Goal: Task Accomplishment & Management: Use online tool/utility

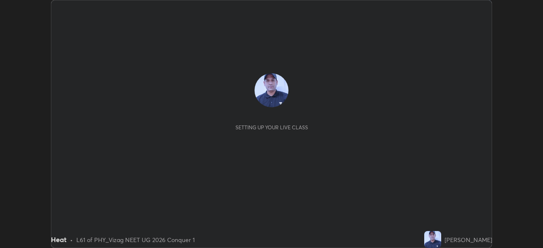
scroll to position [248, 543]
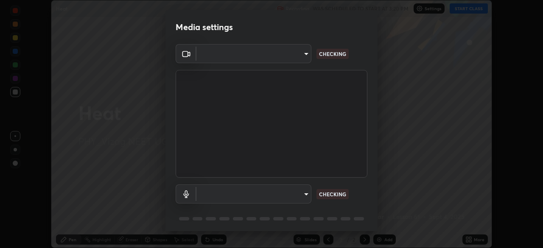
type input "c8c717a453bc6af87d0d9447014eaadff0a6dbce01dab39064dd32f4d5d90c45"
type input "787c22aa0c2ae4f6041953ffcaaf8b244c36bacc6fda4e24a7e9768a8bc8e08a"
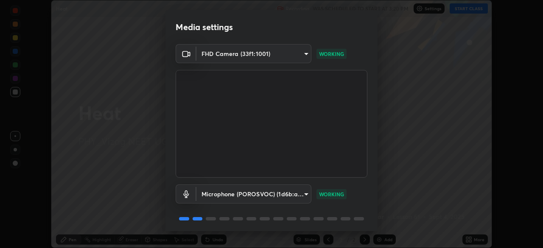
scroll to position [30, 0]
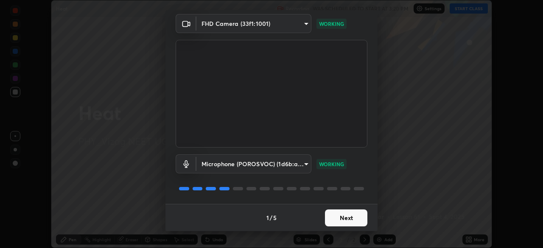
click at [343, 218] on button "Next" at bounding box center [346, 218] width 42 height 17
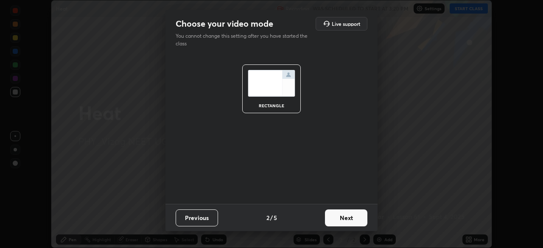
scroll to position [0, 0]
click at [341, 221] on button "Next" at bounding box center [346, 218] width 42 height 17
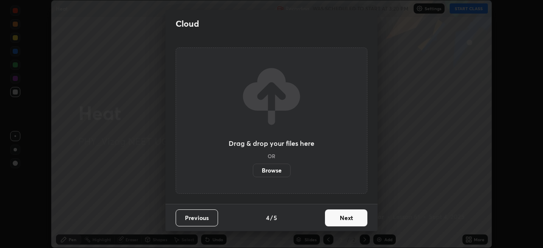
click at [345, 223] on button "Next" at bounding box center [346, 218] width 42 height 17
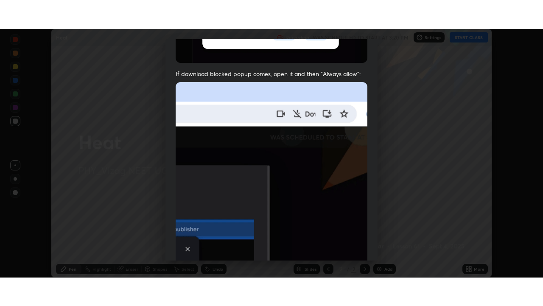
scroll to position [203, 0]
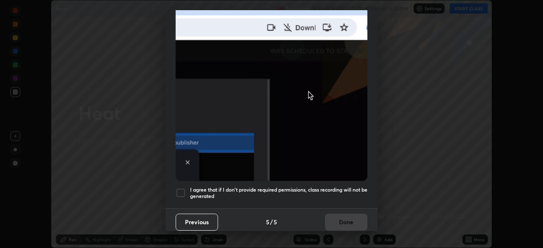
click at [179, 192] on div at bounding box center [181, 193] width 10 height 10
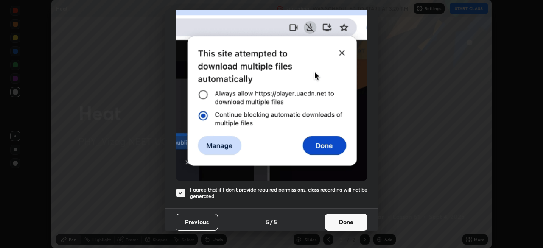
click at [334, 219] on button "Done" at bounding box center [346, 222] width 42 height 17
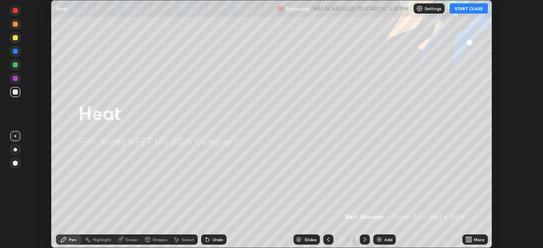
click at [468, 10] on button "START CLASS" at bounding box center [469, 8] width 38 height 10
click at [470, 241] on icon at bounding box center [470, 241] width 2 height 2
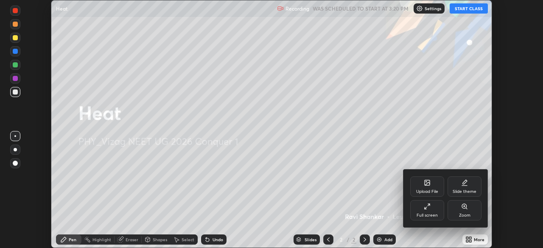
click at [424, 212] on div "Full screen" at bounding box center [427, 210] width 34 height 20
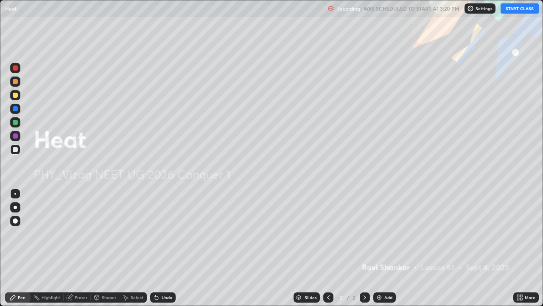
scroll to position [306, 543]
click at [383, 248] on div "Add" at bounding box center [384, 297] width 22 height 10
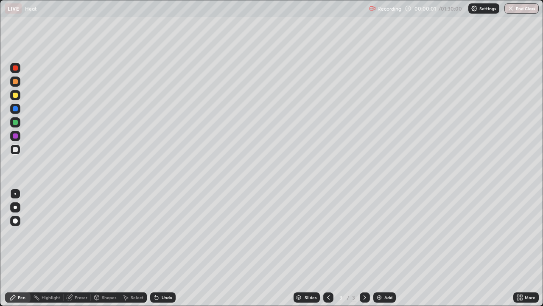
click at [19, 203] on div at bounding box center [15, 207] width 10 height 10
click at [15, 96] on div at bounding box center [15, 95] width 5 height 5
click at [19, 123] on div at bounding box center [15, 122] width 10 height 10
click at [17, 153] on div at bounding box center [15, 149] width 10 height 10
click at [387, 248] on div "Add" at bounding box center [388, 297] width 8 height 4
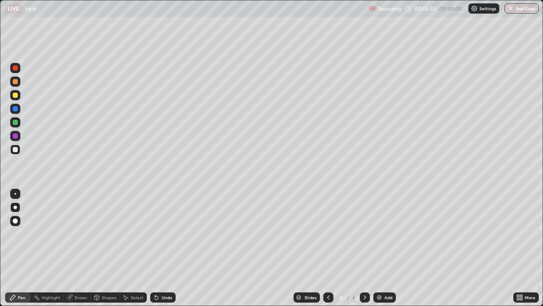
click at [102, 248] on div "Shapes" at bounding box center [109, 297] width 14 height 4
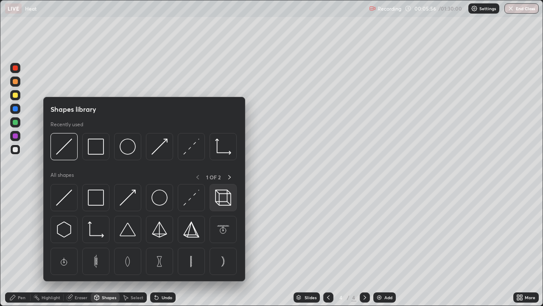
click at [222, 200] on img at bounding box center [223, 197] width 16 height 16
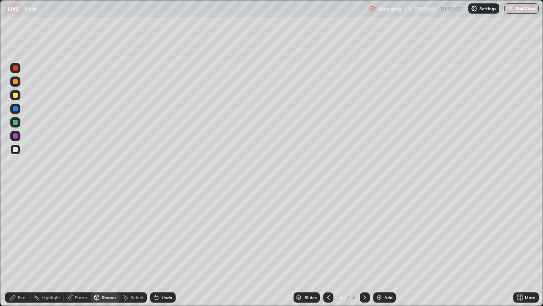
click at [16, 120] on div at bounding box center [15, 122] width 5 height 5
click at [105, 248] on div "Shapes" at bounding box center [109, 297] width 14 height 4
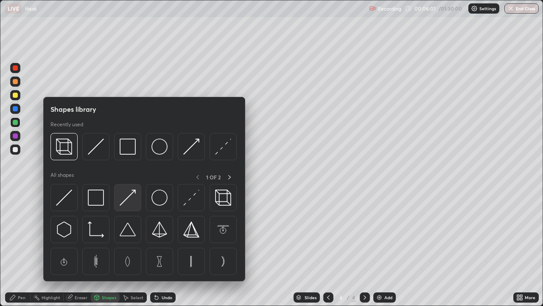
click at [127, 200] on img at bounding box center [128, 197] width 16 height 16
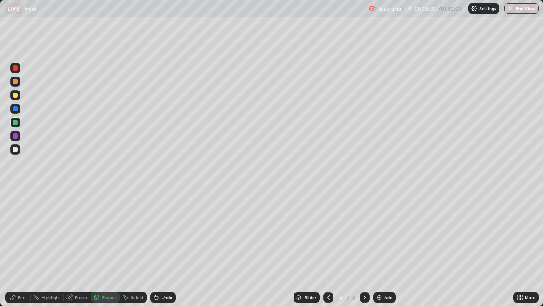
click at [18, 248] on div "Pen" at bounding box center [22, 297] width 8 height 4
click at [16, 150] on div at bounding box center [15, 149] width 5 height 5
click at [102, 248] on div "Shapes" at bounding box center [109, 297] width 14 height 4
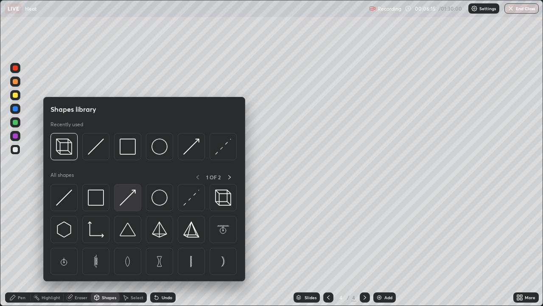
click at [131, 201] on img at bounding box center [128, 197] width 16 height 16
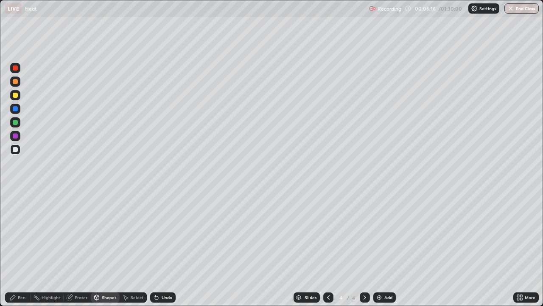
click at [16, 95] on div at bounding box center [15, 95] width 5 height 5
click at [100, 248] on div "Shapes" at bounding box center [105, 297] width 29 height 10
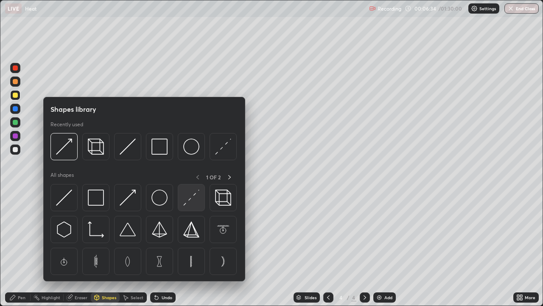
click at [192, 201] on img at bounding box center [191, 197] width 16 height 16
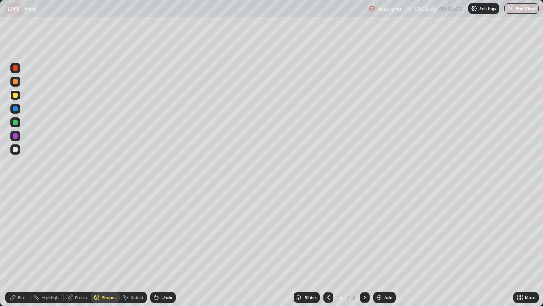
click at [17, 122] on div at bounding box center [15, 122] width 5 height 5
click at [18, 68] on div at bounding box center [15, 68] width 10 height 10
click at [23, 248] on div "Pen" at bounding box center [22, 297] width 8 height 4
click at [18, 150] on div at bounding box center [15, 149] width 10 height 10
click at [388, 248] on div "Add" at bounding box center [384, 297] width 22 height 10
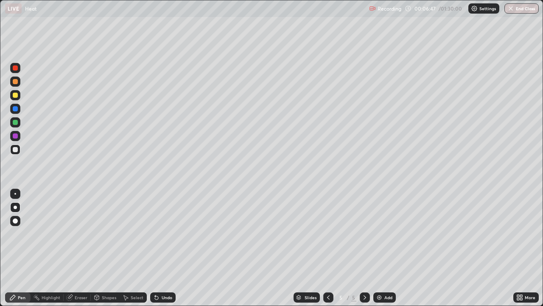
click at [325, 248] on icon at bounding box center [328, 297] width 7 height 7
click at [328, 248] on icon at bounding box center [328, 297] width 3 height 4
click at [385, 248] on div "Add" at bounding box center [388, 297] width 8 height 4
click at [105, 248] on div "Shapes" at bounding box center [109, 297] width 14 height 4
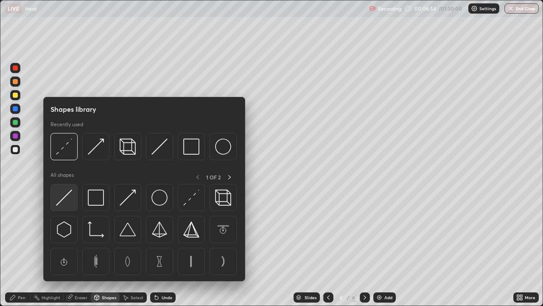
click at [72, 198] on img at bounding box center [64, 197] width 16 height 16
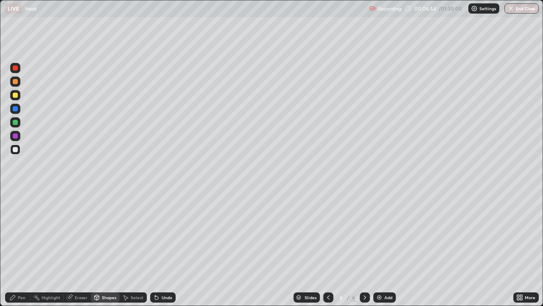
click at [17, 95] on div at bounding box center [15, 95] width 5 height 5
click at [162, 248] on div "Undo" at bounding box center [167, 297] width 11 height 4
click at [100, 248] on div "Shapes" at bounding box center [105, 297] width 29 height 10
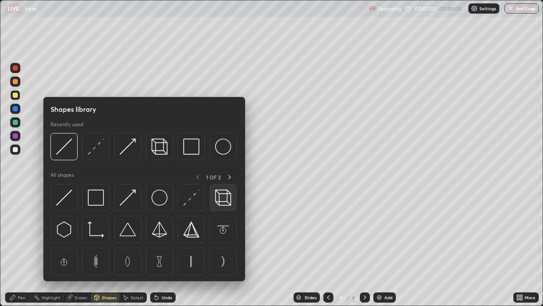
click at [221, 200] on img at bounding box center [223, 197] width 16 height 16
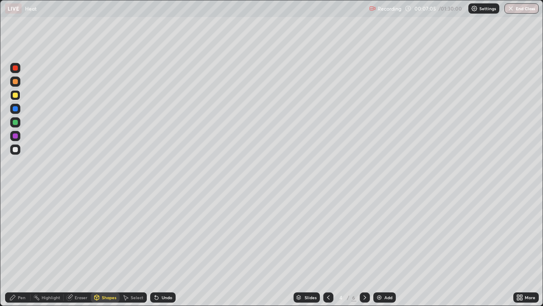
click at [106, 248] on div "Shapes" at bounding box center [109, 297] width 14 height 4
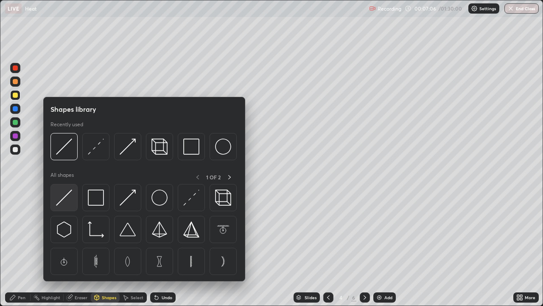
click at [69, 200] on img at bounding box center [64, 197] width 16 height 16
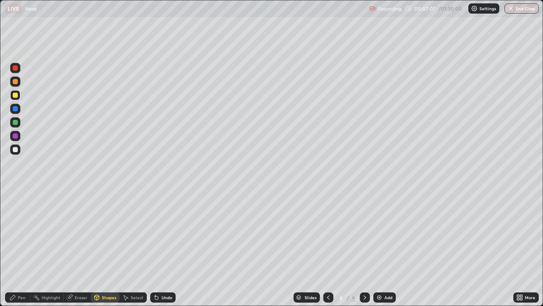
click at [164, 248] on div "Undo" at bounding box center [167, 297] width 11 height 4
click at [107, 248] on div "Shapes" at bounding box center [109, 297] width 14 height 4
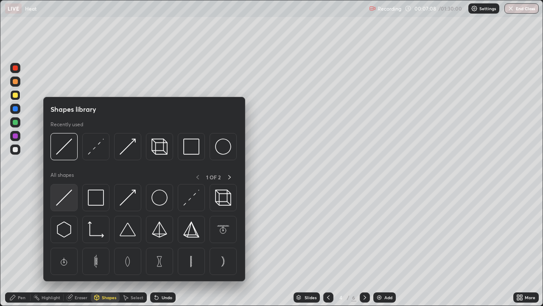
click at [70, 196] on img at bounding box center [64, 197] width 16 height 16
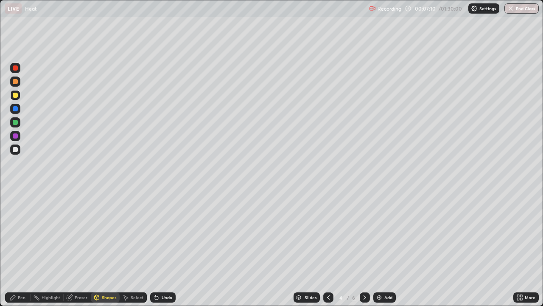
click at [110, 248] on div "Shapes" at bounding box center [109, 297] width 14 height 4
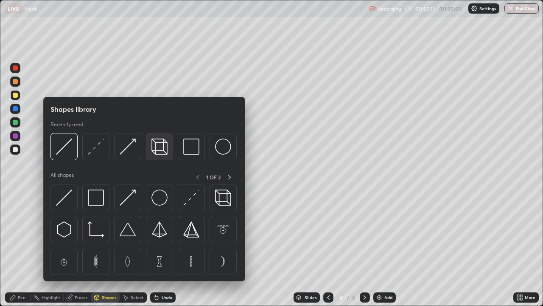
click at [167, 148] on img at bounding box center [159, 146] width 16 height 16
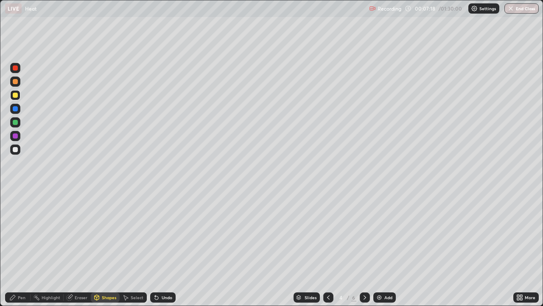
click at [105, 248] on div "Shapes" at bounding box center [109, 297] width 14 height 4
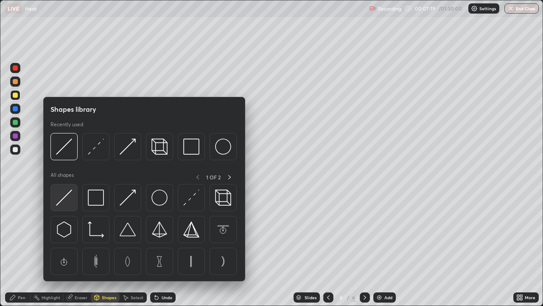
click at [70, 201] on img at bounding box center [64, 197] width 16 height 16
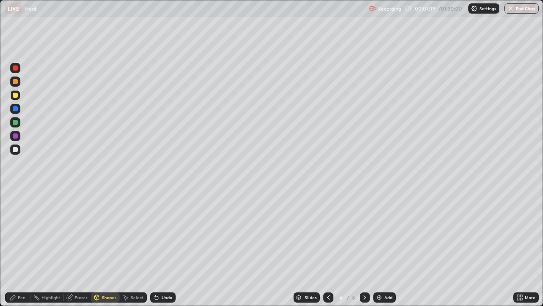
click at [17, 123] on div at bounding box center [15, 122] width 5 height 5
click at [21, 248] on div "Pen" at bounding box center [22, 297] width 8 height 4
click at [106, 248] on div "Shapes" at bounding box center [109, 297] width 14 height 4
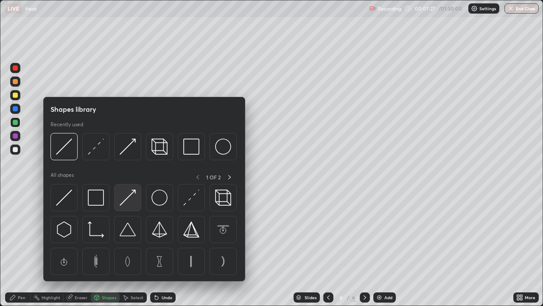
click at [132, 201] on img at bounding box center [128, 197] width 16 height 16
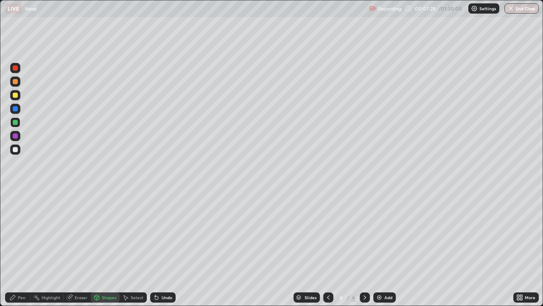
click at [17, 80] on div at bounding box center [15, 81] width 5 height 5
click at [104, 248] on div "Shapes" at bounding box center [109, 297] width 14 height 4
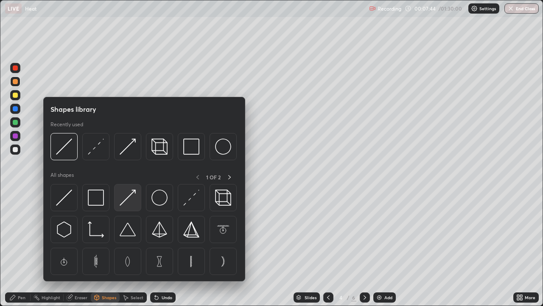
click at [133, 198] on img at bounding box center [128, 197] width 16 height 16
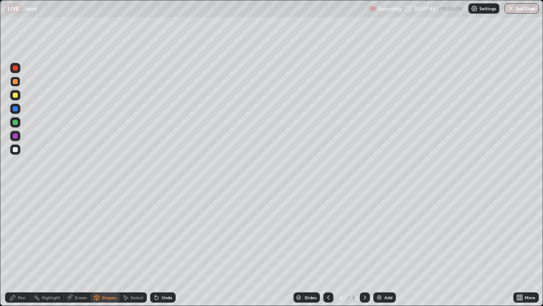
click at [16, 108] on div at bounding box center [15, 108] width 5 height 5
click at [16, 135] on div at bounding box center [15, 135] width 5 height 5
click at [26, 248] on div "Pen" at bounding box center [17, 297] width 25 height 10
click at [364, 248] on div at bounding box center [365, 297] width 10 height 10
click at [391, 248] on div "Add" at bounding box center [388, 297] width 8 height 4
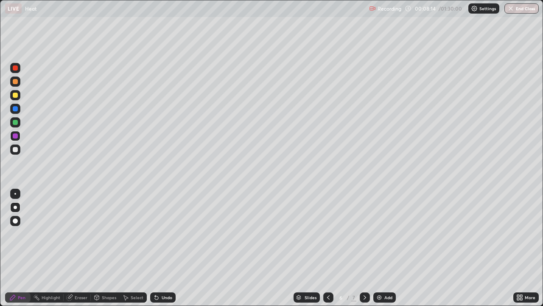
click at [17, 150] on div at bounding box center [15, 149] width 5 height 5
click at [104, 248] on div "Shapes" at bounding box center [105, 297] width 29 height 10
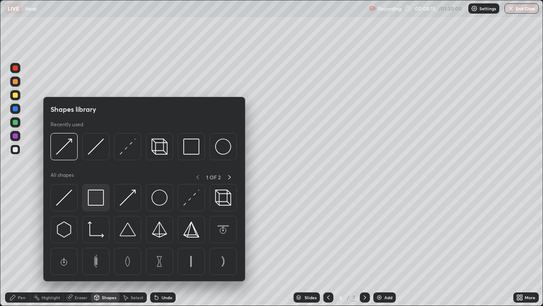
click at [103, 200] on img at bounding box center [96, 197] width 16 height 16
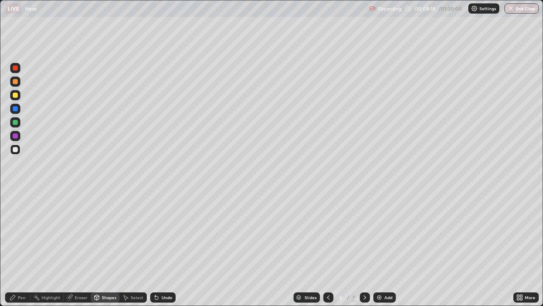
click at [17, 70] on div at bounding box center [15, 67] width 5 height 5
click at [102, 248] on div "Shapes" at bounding box center [109, 297] width 14 height 4
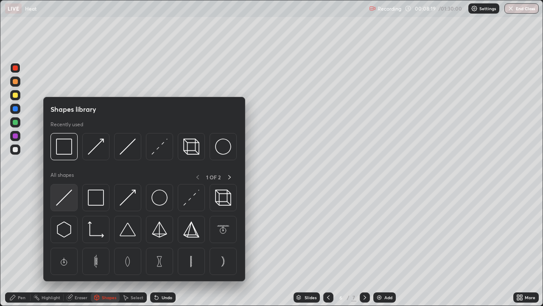
click at [68, 203] on img at bounding box center [64, 197] width 16 height 16
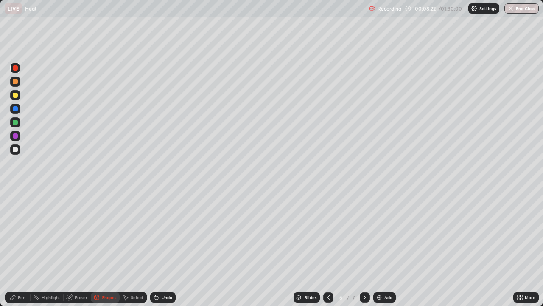
click at [102, 248] on div "Shapes" at bounding box center [109, 297] width 14 height 4
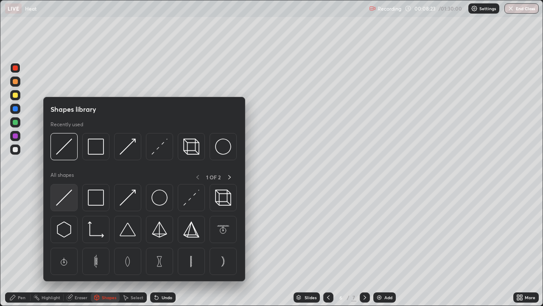
click at [71, 202] on img at bounding box center [64, 197] width 16 height 16
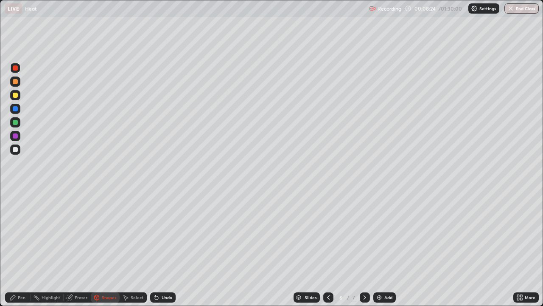
click at [14, 248] on icon at bounding box center [12, 297] width 7 height 7
click at [17, 220] on div at bounding box center [15, 220] width 5 height 5
click at [109, 248] on div "Shapes" at bounding box center [109, 297] width 14 height 4
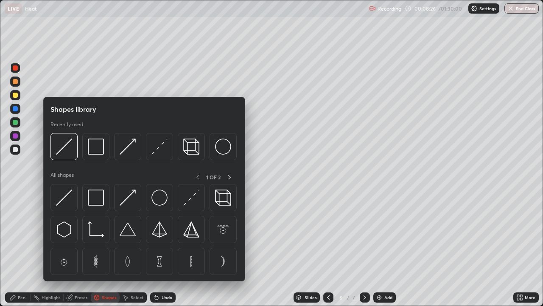
click at [19, 248] on div "Pen" at bounding box center [22, 297] width 8 height 4
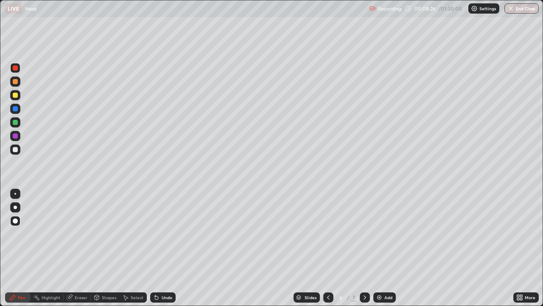
click at [15, 194] on div at bounding box center [15, 194] width 2 height 2
click at [109, 248] on div "Shapes" at bounding box center [105, 297] width 29 height 10
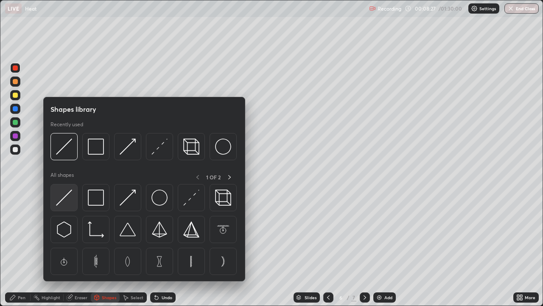
click at [69, 200] on img at bounding box center [64, 197] width 16 height 16
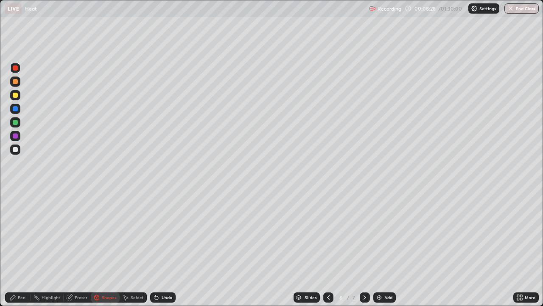
click at [18, 95] on div at bounding box center [15, 95] width 10 height 10
click at [108, 248] on div "Shapes" at bounding box center [109, 297] width 14 height 4
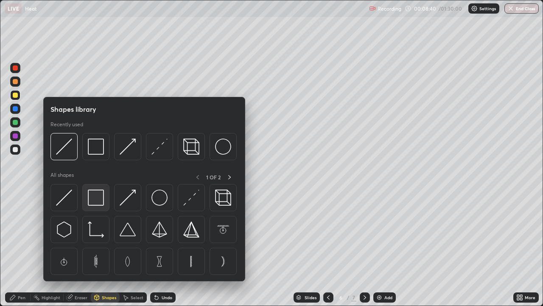
click at [99, 198] on img at bounding box center [96, 197] width 16 height 16
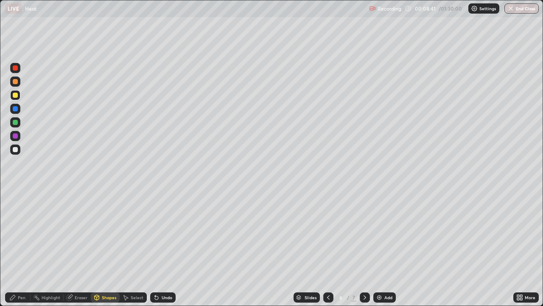
click at [14, 124] on div at bounding box center [15, 122] width 5 height 5
click at [24, 248] on div "Pen" at bounding box center [22, 297] width 8 height 4
click at [14, 221] on div at bounding box center [15, 220] width 5 height 5
click at [107, 248] on div "Shapes" at bounding box center [109, 297] width 14 height 4
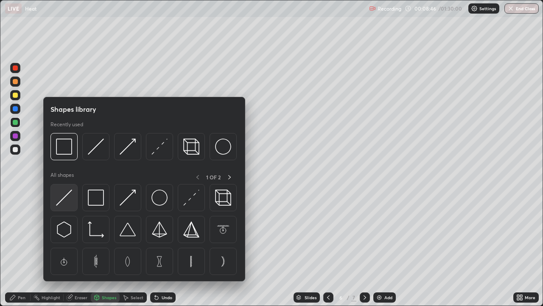
click at [72, 199] on img at bounding box center [64, 197] width 16 height 16
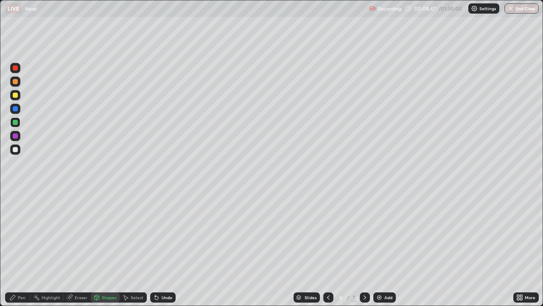
click at [17, 106] on div at bounding box center [15, 108] width 5 height 5
click at [104, 248] on div "Shapes" at bounding box center [109, 297] width 14 height 4
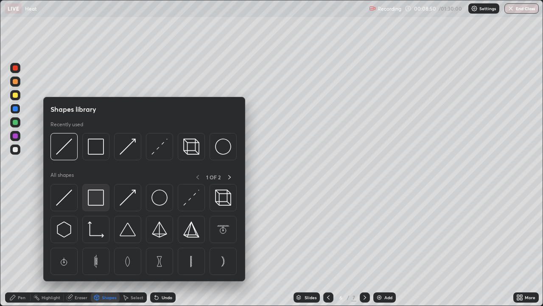
click at [97, 201] on img at bounding box center [96, 197] width 16 height 16
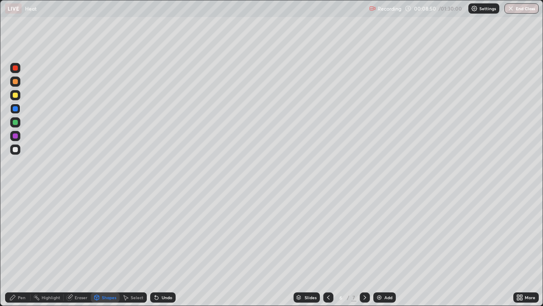
click at [17, 151] on div at bounding box center [15, 149] width 5 height 5
click at [164, 248] on div "Undo" at bounding box center [167, 297] width 11 height 4
click at [24, 248] on div "Pen" at bounding box center [22, 297] width 8 height 4
click at [15, 194] on div at bounding box center [15, 194] width 2 height 2
click at [102, 248] on div "Shapes" at bounding box center [109, 297] width 14 height 4
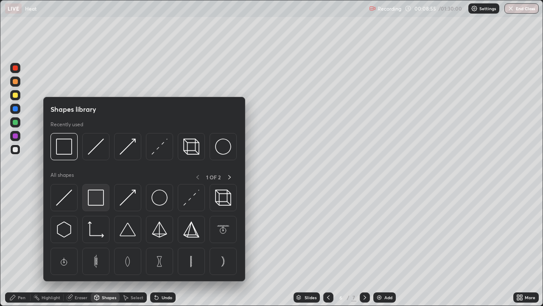
click at [95, 196] on img at bounding box center [96, 197] width 16 height 16
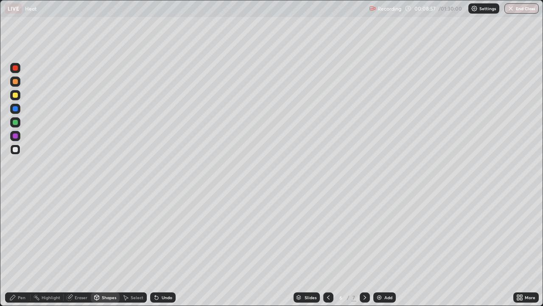
click at [163, 248] on div "Undo" at bounding box center [167, 297] width 11 height 4
click at [19, 248] on div "Pen" at bounding box center [22, 297] width 8 height 4
click at [16, 81] on div at bounding box center [15, 81] width 5 height 5
click at [365, 248] on icon at bounding box center [365, 297] width 7 height 7
click at [15, 95] on div at bounding box center [15, 95] width 5 height 5
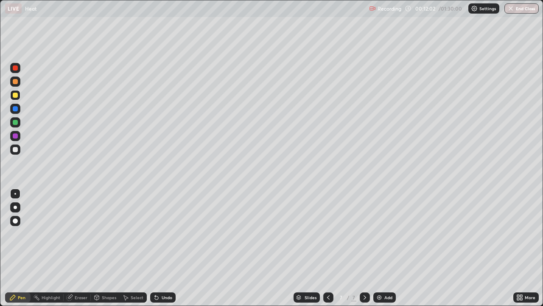
click at [16, 149] on div at bounding box center [15, 149] width 5 height 5
click at [328, 248] on icon at bounding box center [328, 297] width 7 height 7
click at [327, 248] on icon at bounding box center [328, 297] width 7 height 7
click at [328, 248] on icon at bounding box center [328, 297] width 7 height 7
click at [364, 248] on icon at bounding box center [365, 297] width 7 height 7
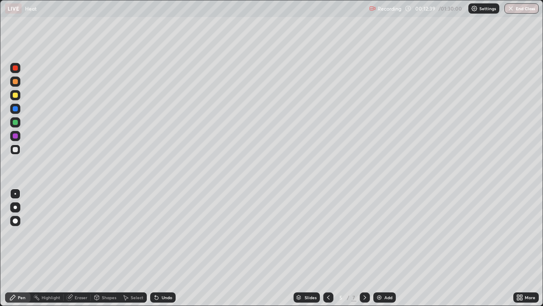
click at [365, 248] on icon at bounding box center [365, 297] width 7 height 7
click at [364, 248] on icon at bounding box center [365, 297] width 7 height 7
click at [384, 248] on div "Add" at bounding box center [388, 297] width 8 height 4
click at [166, 248] on div "Undo" at bounding box center [167, 297] width 11 height 4
click at [165, 248] on div "Undo" at bounding box center [167, 297] width 11 height 4
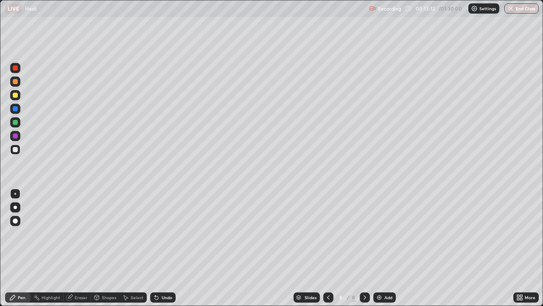
click at [165, 248] on div "Undo" at bounding box center [167, 297] width 11 height 4
click at [168, 248] on div "Undo" at bounding box center [167, 297] width 11 height 4
click at [166, 248] on div "Undo" at bounding box center [162, 297] width 25 height 10
click at [165, 248] on div "Undo" at bounding box center [162, 297] width 25 height 10
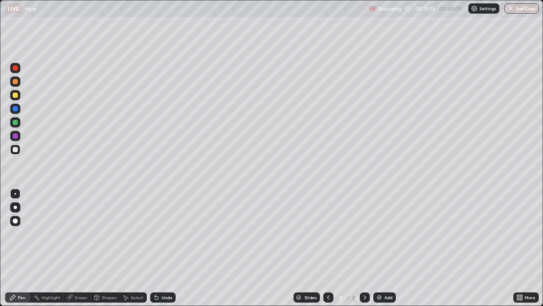
click at [162, 248] on div "Undo" at bounding box center [162, 297] width 25 height 10
click at [104, 248] on div "Shapes" at bounding box center [109, 297] width 14 height 4
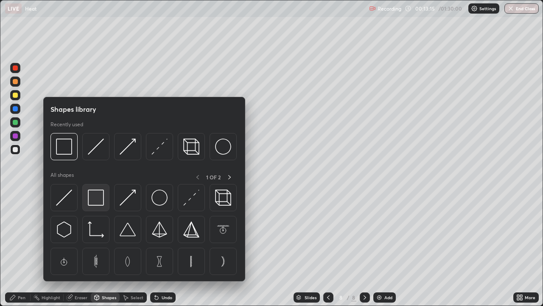
click at [101, 203] on img at bounding box center [96, 197] width 16 height 16
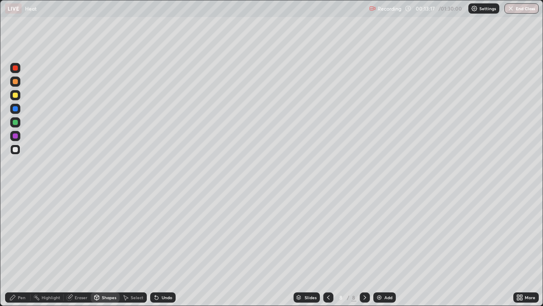
click at [20, 248] on div "Pen" at bounding box center [22, 297] width 8 height 4
click at [16, 95] on div at bounding box center [15, 95] width 5 height 5
click at [104, 248] on div "Shapes" at bounding box center [109, 297] width 14 height 4
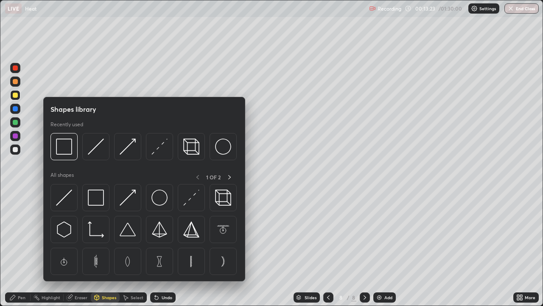
click at [18, 248] on div "Pen" at bounding box center [22, 297] width 8 height 4
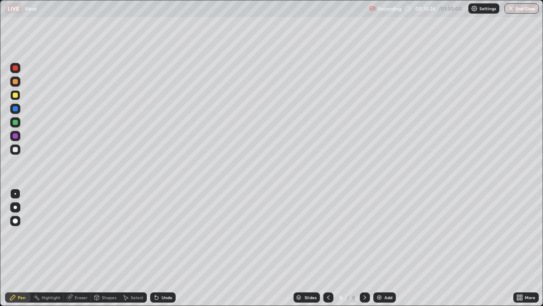
click at [17, 221] on div at bounding box center [15, 220] width 5 height 5
click at [103, 248] on div "Shapes" at bounding box center [109, 297] width 14 height 4
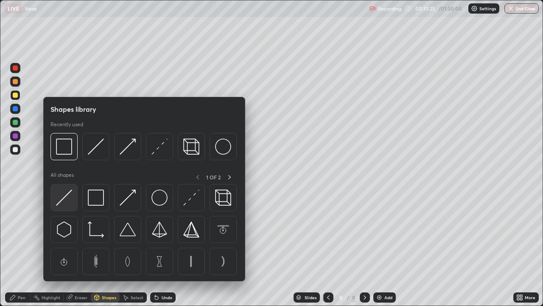
click at [68, 199] on img at bounding box center [64, 197] width 16 height 16
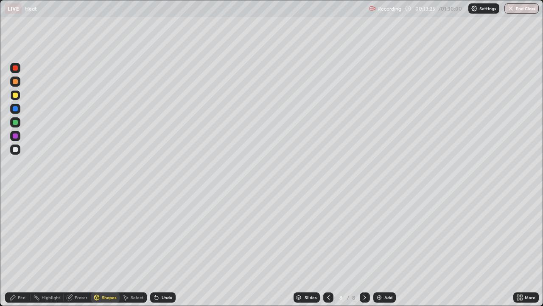
click at [17, 121] on div at bounding box center [15, 122] width 5 height 5
click at [20, 248] on div "Pen" at bounding box center [22, 297] width 8 height 4
click at [16, 153] on div at bounding box center [15, 149] width 10 height 10
click at [17, 94] on div at bounding box center [15, 95] width 5 height 5
click at [16, 206] on div at bounding box center [15, 206] width 3 height 3
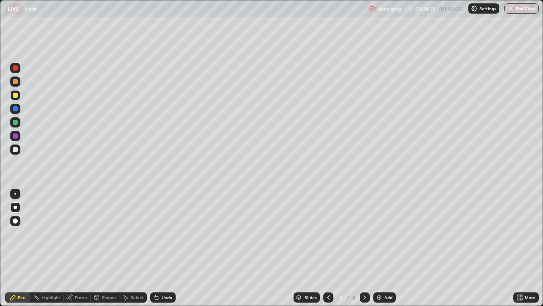
click at [112, 248] on div "Shapes" at bounding box center [109, 297] width 14 height 4
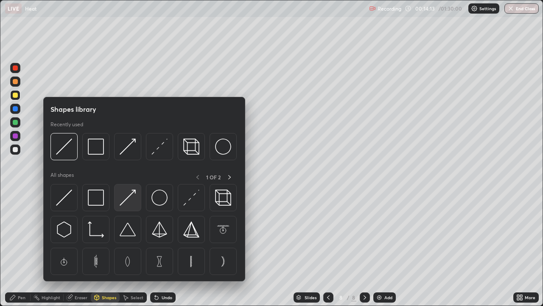
click at [131, 202] on img at bounding box center [128, 197] width 16 height 16
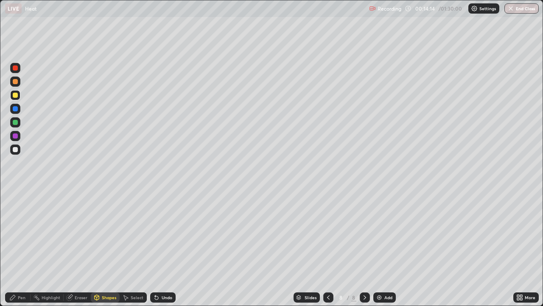
click at [17, 137] on div at bounding box center [15, 136] width 10 height 10
click at [13, 248] on icon at bounding box center [12, 297] width 5 height 5
click at [19, 150] on div at bounding box center [15, 149] width 10 height 10
click at [19, 83] on div at bounding box center [15, 81] width 10 height 10
click at [384, 248] on div "Add" at bounding box center [388, 297] width 8 height 4
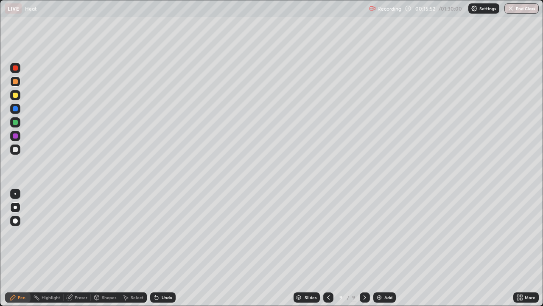
click at [103, 248] on div "Shapes" at bounding box center [109, 297] width 14 height 4
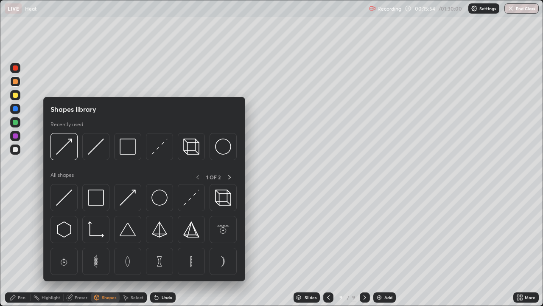
click at [25, 248] on div "Pen" at bounding box center [22, 297] width 8 height 4
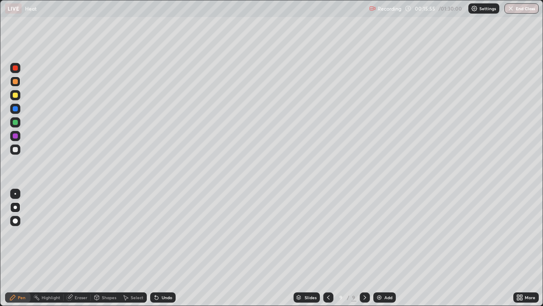
click at [17, 96] on div at bounding box center [15, 95] width 5 height 5
click at [16, 149] on div at bounding box center [15, 149] width 5 height 5
click at [379, 248] on img at bounding box center [379, 297] width 7 height 7
click at [104, 248] on div "Shapes" at bounding box center [105, 297] width 29 height 10
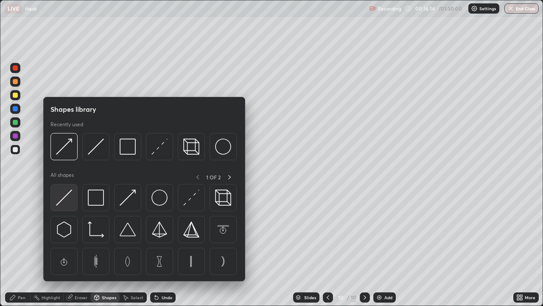
click at [70, 198] on img at bounding box center [64, 197] width 16 height 16
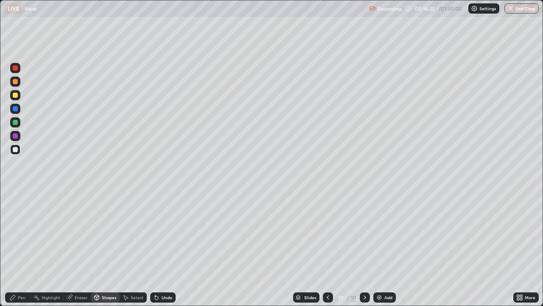
click at [103, 248] on div "Shapes" at bounding box center [109, 297] width 14 height 4
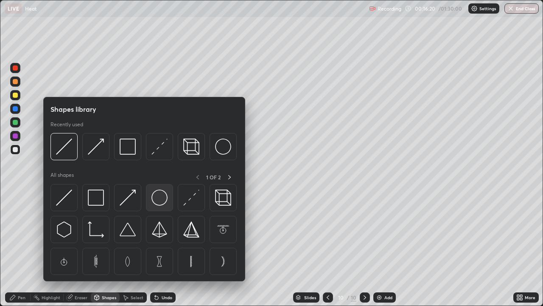
click at [162, 199] on img at bounding box center [159, 197] width 16 height 16
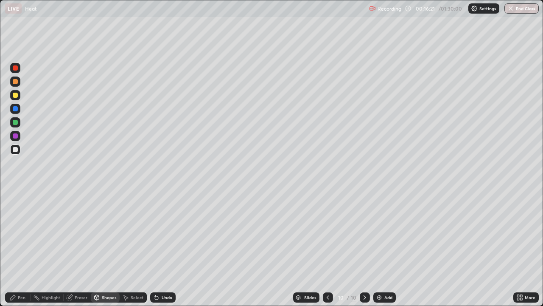
click at [17, 123] on div at bounding box center [15, 122] width 5 height 5
click at [102, 248] on div "Shapes" at bounding box center [109, 297] width 14 height 4
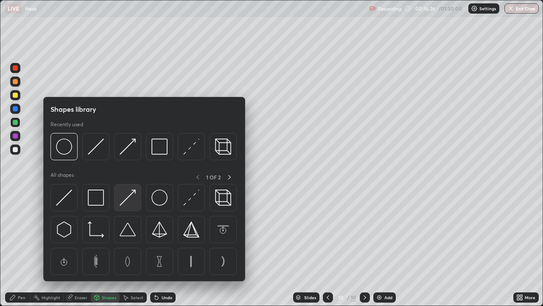
click at [127, 200] on img at bounding box center [128, 197] width 16 height 16
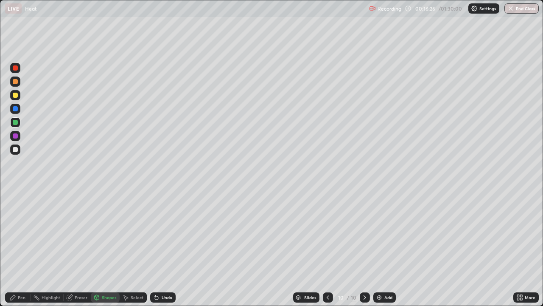
click at [16, 81] on div at bounding box center [15, 81] width 5 height 5
click at [20, 248] on div "Pen" at bounding box center [22, 297] width 8 height 4
click at [103, 248] on div "Shapes" at bounding box center [109, 297] width 14 height 4
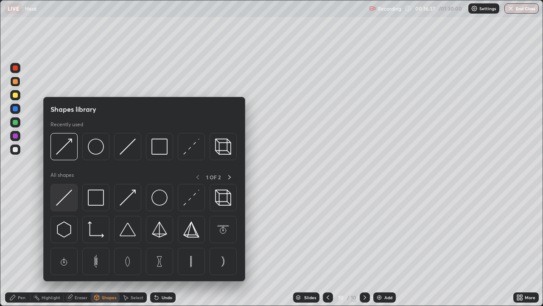
click at [67, 195] on img at bounding box center [64, 197] width 16 height 16
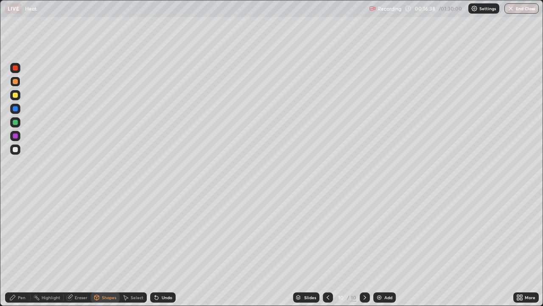
click at [19, 109] on div at bounding box center [15, 109] width 10 height 10
click at [100, 248] on div "Shapes" at bounding box center [105, 297] width 29 height 10
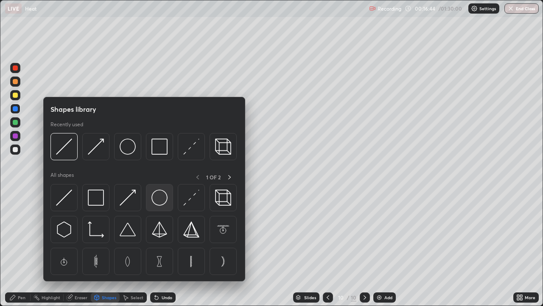
click at [162, 199] on img at bounding box center [159, 197] width 16 height 16
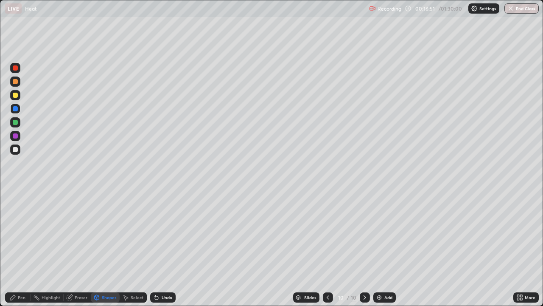
click at [98, 248] on icon at bounding box center [96, 297] width 7 height 7
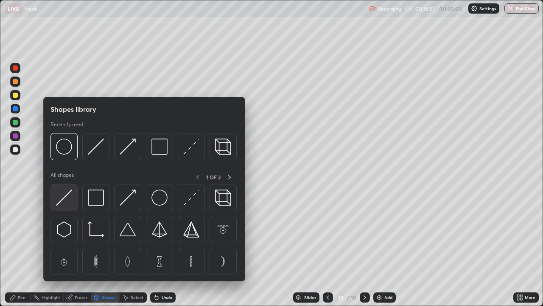
click at [64, 200] on img at bounding box center [64, 197] width 16 height 16
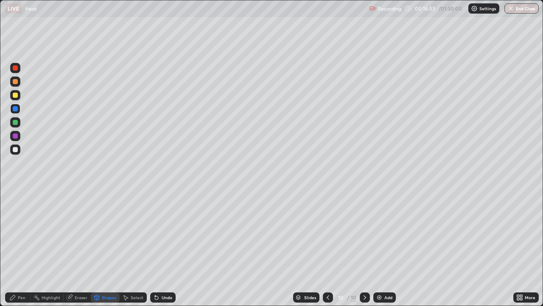
click at [16, 68] on div at bounding box center [15, 67] width 5 height 5
click at [16, 122] on div at bounding box center [15, 122] width 5 height 5
click at [14, 248] on icon at bounding box center [12, 297] width 7 height 7
click at [17, 145] on div at bounding box center [15, 149] width 10 height 10
click at [19, 67] on div at bounding box center [15, 68] width 10 height 10
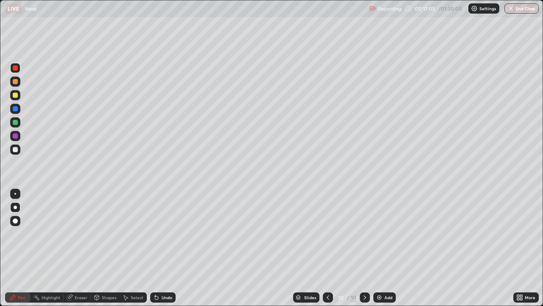
click at [16, 122] on div at bounding box center [15, 122] width 5 height 5
click at [389, 248] on div "Add" at bounding box center [388, 297] width 8 height 4
click at [108, 248] on div "Shapes" at bounding box center [109, 297] width 14 height 4
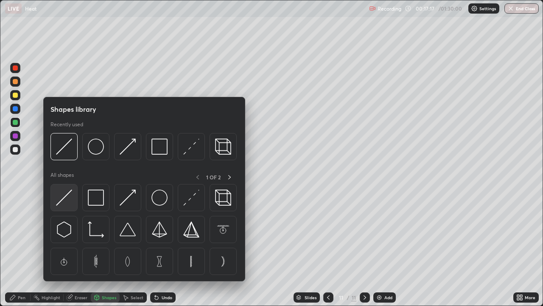
click at [66, 196] on img at bounding box center [64, 197] width 16 height 16
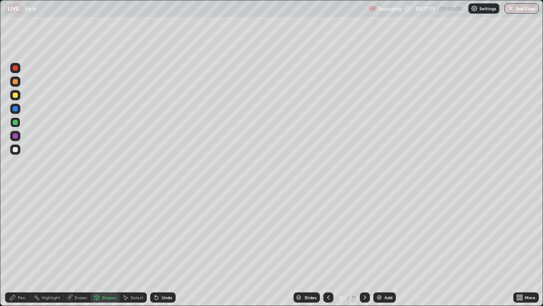
click at [106, 248] on div "Shapes" at bounding box center [109, 297] width 14 height 4
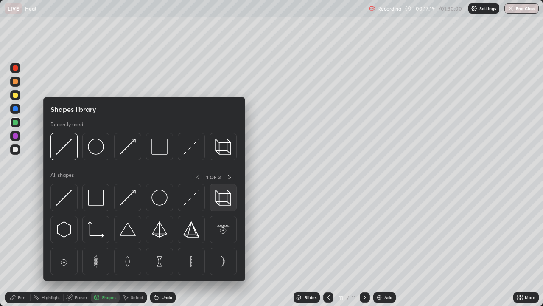
click at [220, 198] on img at bounding box center [223, 197] width 16 height 16
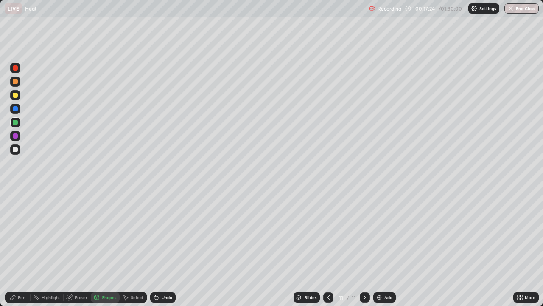
click at [105, 248] on div "Shapes" at bounding box center [109, 297] width 14 height 4
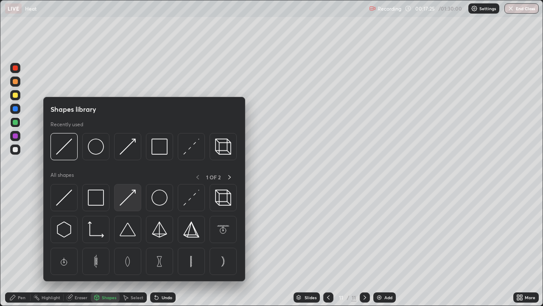
click at [130, 198] on img at bounding box center [128, 197] width 16 height 16
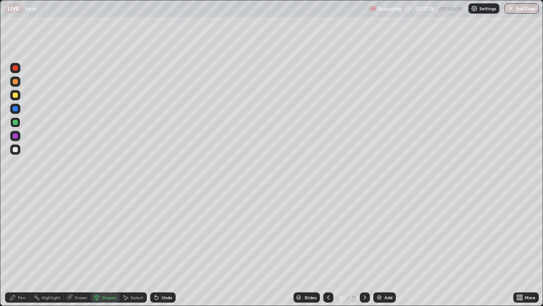
click at [15, 78] on div at bounding box center [15, 81] width 10 height 10
click at [112, 248] on div "Shapes" at bounding box center [109, 297] width 14 height 4
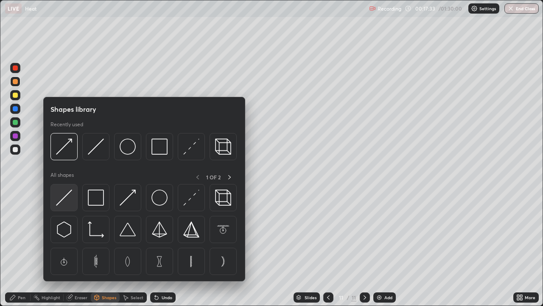
click at [70, 202] on img at bounding box center [64, 197] width 16 height 16
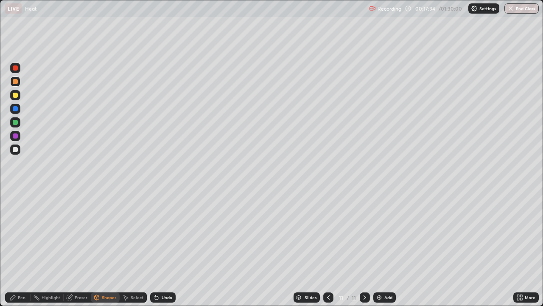
click at [15, 68] on div at bounding box center [15, 67] width 5 height 5
click at [20, 248] on div "Pen" at bounding box center [22, 297] width 8 height 4
click at [17, 149] on div at bounding box center [15, 149] width 5 height 5
click at [165, 248] on div "Undo" at bounding box center [167, 297] width 11 height 4
click at [168, 248] on div "Undo" at bounding box center [167, 297] width 11 height 4
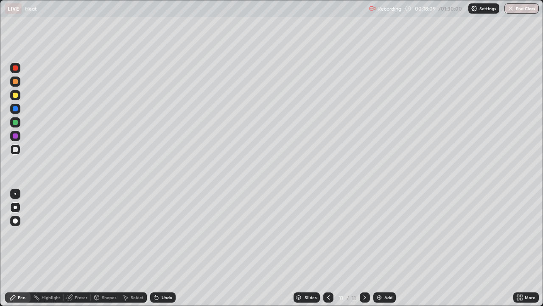
click at [109, 248] on div "Shapes" at bounding box center [109, 297] width 14 height 4
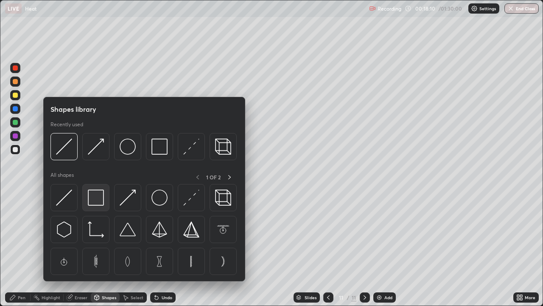
click at [105, 199] on div at bounding box center [95, 197] width 27 height 27
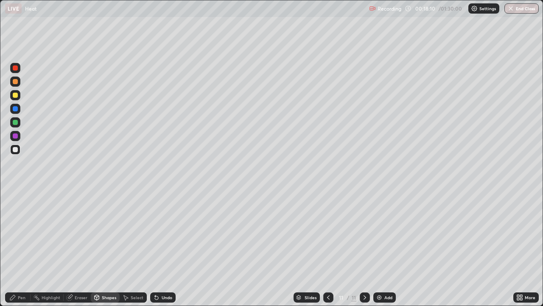
click at [20, 122] on div at bounding box center [15, 122] width 10 height 10
click at [104, 248] on div "Shapes" at bounding box center [109, 297] width 14 height 4
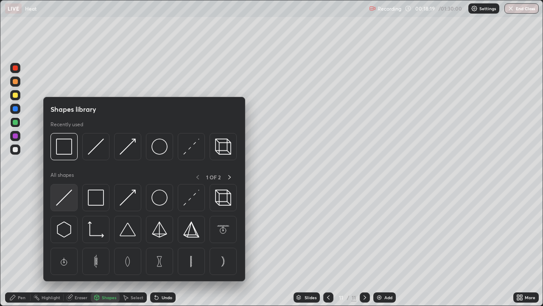
click at [71, 199] on img at bounding box center [64, 197] width 16 height 16
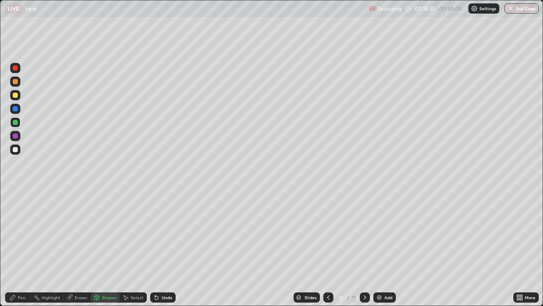
click at [16, 136] on div at bounding box center [15, 135] width 5 height 5
click at [166, 248] on div "Undo" at bounding box center [167, 297] width 11 height 4
click at [167, 248] on div "Undo" at bounding box center [167, 297] width 11 height 4
click at [22, 248] on div "Pen" at bounding box center [17, 297] width 25 height 10
click at [16, 95] on div at bounding box center [15, 95] width 5 height 5
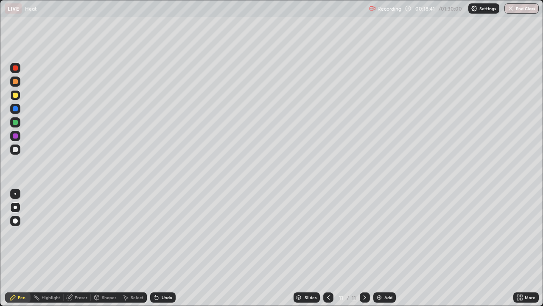
click at [107, 248] on div "Shapes" at bounding box center [109, 297] width 14 height 4
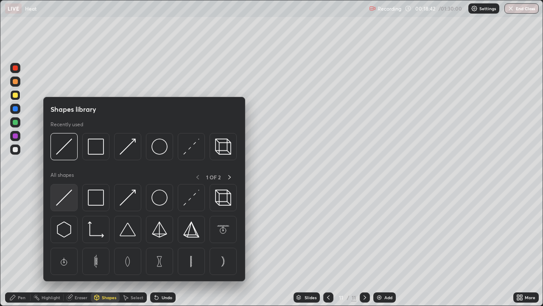
click at [70, 197] on img at bounding box center [64, 197] width 16 height 16
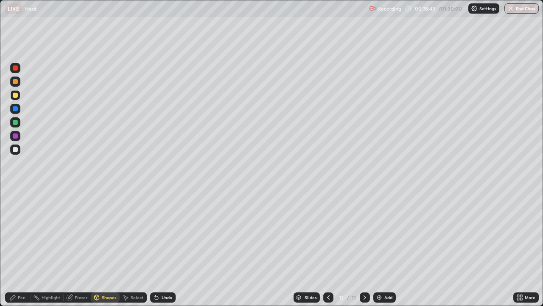
click at [18, 67] on div at bounding box center [15, 68] width 10 height 10
click at [16, 248] on div "Pen" at bounding box center [17, 297] width 25 height 10
click at [19, 149] on div at bounding box center [15, 149] width 10 height 10
click at [16, 95] on div at bounding box center [15, 95] width 5 height 5
click at [110, 248] on div "Shapes" at bounding box center [109, 297] width 14 height 4
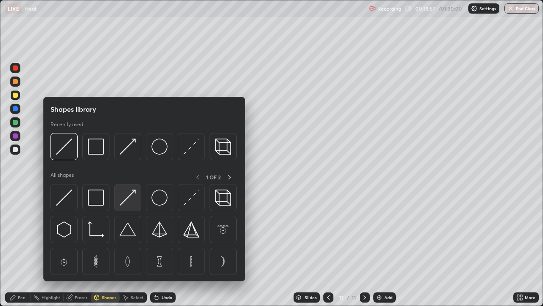
click at [133, 196] on img at bounding box center [128, 197] width 16 height 16
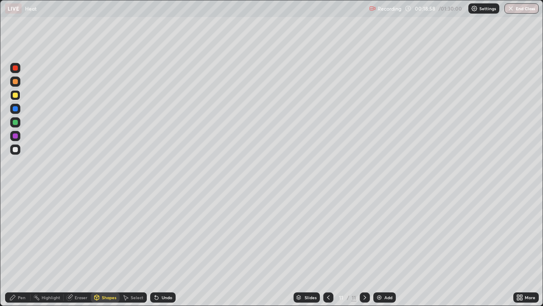
click at [17, 137] on div at bounding box center [15, 135] width 5 height 5
click at [19, 85] on div at bounding box center [15, 81] width 10 height 10
click at [104, 248] on div "Shapes" at bounding box center [109, 297] width 14 height 4
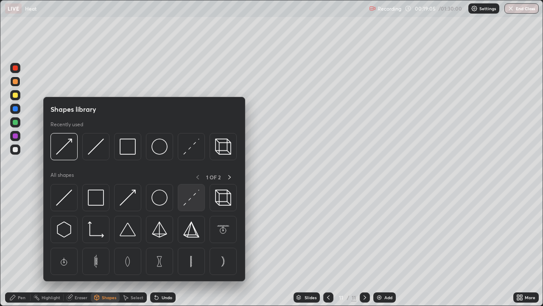
click at [194, 202] on img at bounding box center [191, 197] width 16 height 16
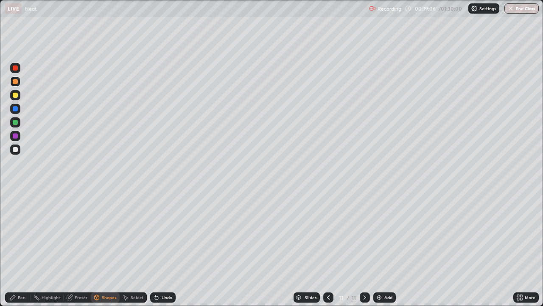
click at [17, 134] on div at bounding box center [15, 135] width 5 height 5
click at [17, 121] on div at bounding box center [15, 122] width 5 height 5
click at [17, 107] on div at bounding box center [15, 108] width 5 height 5
click at [22, 248] on div "Pen" at bounding box center [22, 297] width 8 height 4
click at [328, 248] on icon at bounding box center [328, 297] width 7 height 7
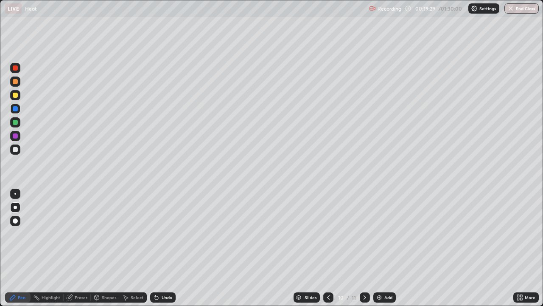
click at [331, 248] on icon at bounding box center [328, 297] width 7 height 7
click at [329, 248] on icon at bounding box center [328, 297] width 7 height 7
click at [331, 248] on div at bounding box center [328, 297] width 10 height 17
click at [327, 248] on div at bounding box center [328, 297] width 10 height 10
click at [331, 248] on div at bounding box center [328, 297] width 10 height 10
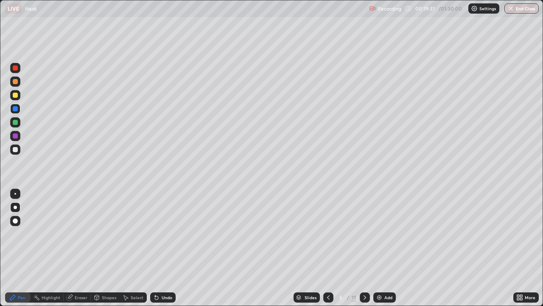
click at [328, 248] on icon at bounding box center [328, 297] width 7 height 7
click at [18, 82] on div at bounding box center [15, 81] width 10 height 10
click at [15, 82] on div at bounding box center [15, 81] width 5 height 5
click at [101, 248] on div "Shapes" at bounding box center [105, 297] width 29 height 10
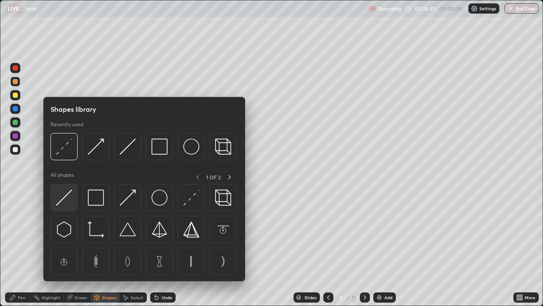
click at [70, 197] on img at bounding box center [64, 197] width 16 height 16
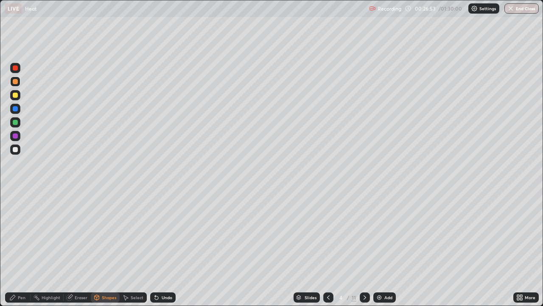
click at [102, 248] on div "Shapes" at bounding box center [109, 297] width 14 height 4
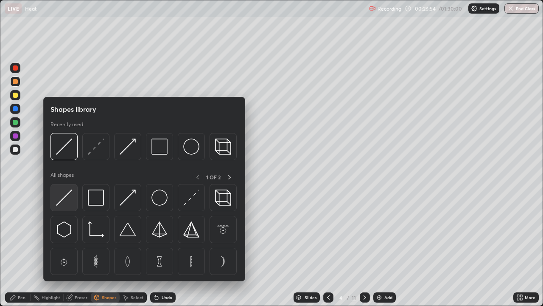
click at [67, 202] on img at bounding box center [64, 197] width 16 height 16
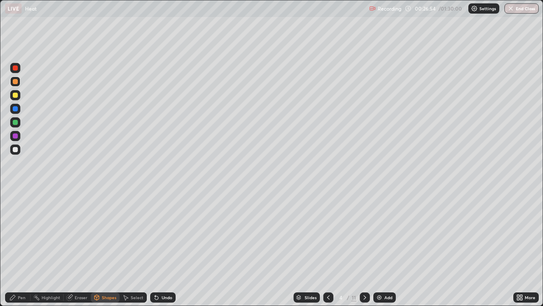
click at [16, 149] on div at bounding box center [15, 149] width 5 height 5
click at [102, 248] on div "Shapes" at bounding box center [109, 297] width 14 height 4
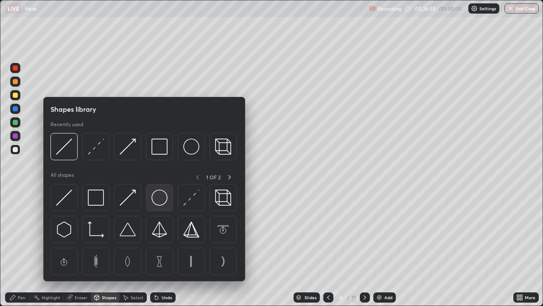
click at [157, 198] on img at bounding box center [159, 197] width 16 height 16
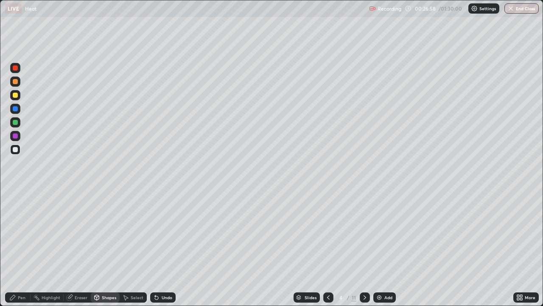
click at [17, 121] on div at bounding box center [15, 122] width 5 height 5
click at [107, 248] on div "Shapes" at bounding box center [109, 297] width 14 height 4
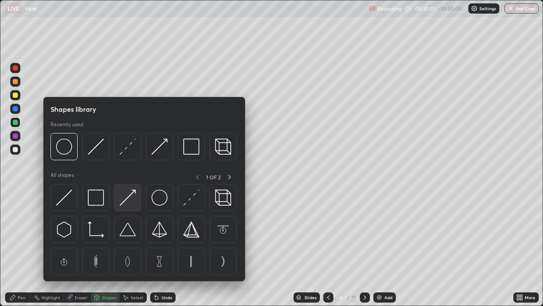
click at [130, 202] on img at bounding box center [128, 197] width 16 height 16
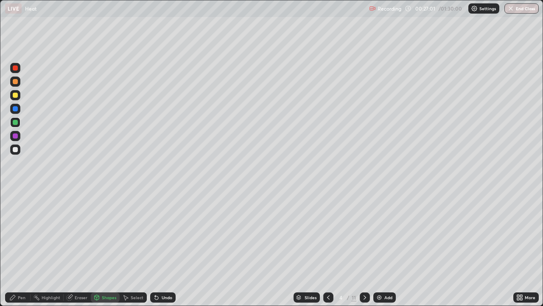
click at [16, 82] on div at bounding box center [15, 81] width 5 height 5
click at [27, 248] on div "Pen" at bounding box center [17, 297] width 25 height 10
click at [111, 248] on div "Shapes" at bounding box center [109, 297] width 14 height 4
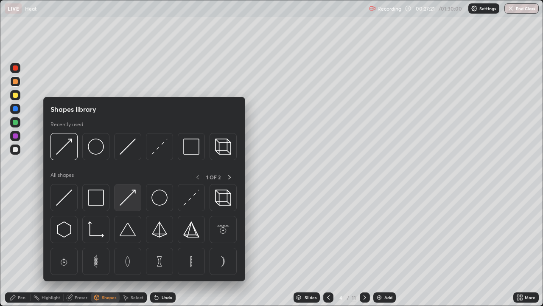
click at [124, 200] on img at bounding box center [128, 197] width 16 height 16
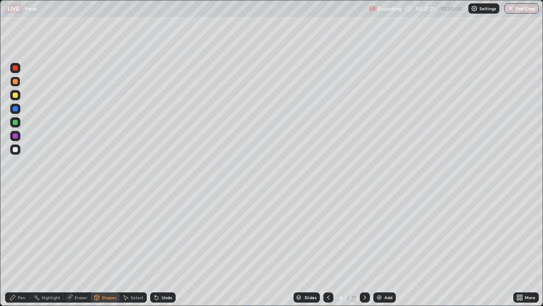
click at [16, 124] on div at bounding box center [15, 122] width 5 height 5
click at [25, 248] on div "Pen" at bounding box center [22, 297] width 8 height 4
click at [16, 109] on div at bounding box center [15, 108] width 5 height 5
click at [17, 96] on div at bounding box center [15, 95] width 5 height 5
click at [17, 83] on div at bounding box center [15, 81] width 5 height 5
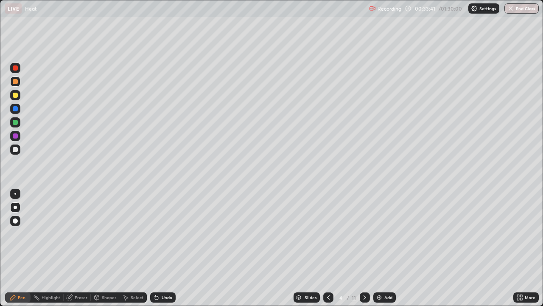
click at [367, 248] on div at bounding box center [365, 297] width 10 height 10
click at [107, 248] on div "Shapes" at bounding box center [109, 297] width 14 height 4
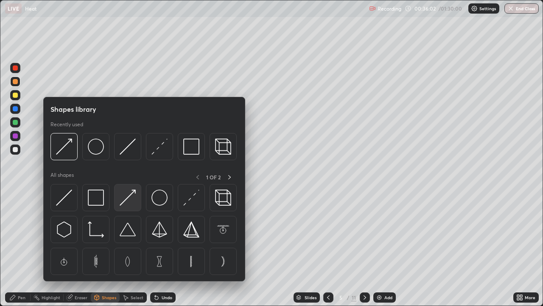
click at [131, 200] on img at bounding box center [128, 197] width 16 height 16
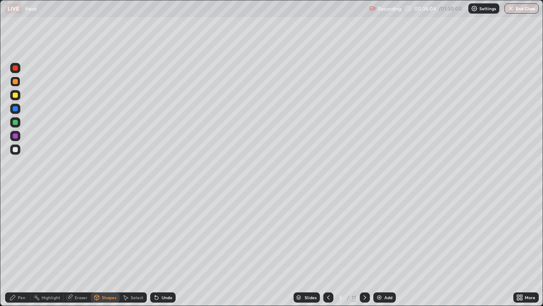
click at [17, 123] on div at bounding box center [15, 122] width 5 height 5
click at [16, 93] on div at bounding box center [15, 95] width 5 height 5
click at [16, 83] on div at bounding box center [15, 81] width 5 height 5
click at [20, 248] on div "Pen" at bounding box center [22, 297] width 8 height 4
click at [369, 248] on div at bounding box center [365, 297] width 10 height 17
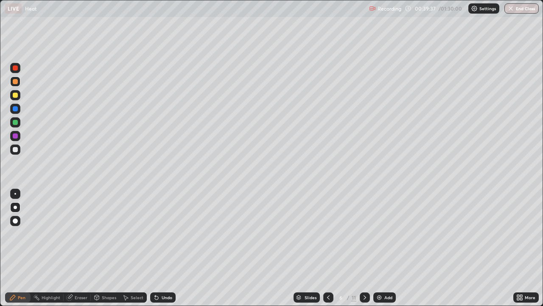
click at [163, 248] on div "Undo" at bounding box center [162, 297] width 25 height 10
click at [164, 248] on div "Undo" at bounding box center [162, 297] width 25 height 10
click at [163, 248] on div "Undo" at bounding box center [162, 297] width 25 height 10
click at [165, 248] on div "Undo" at bounding box center [162, 297] width 25 height 10
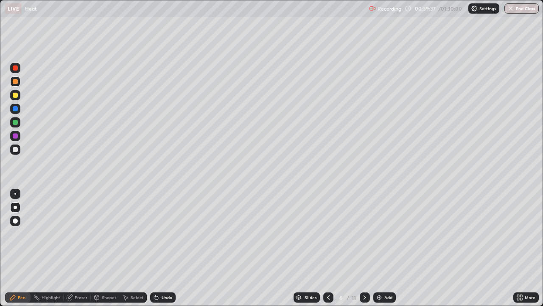
click at [164, 248] on div "Undo" at bounding box center [162, 297] width 25 height 10
click at [109, 248] on div "Shapes" at bounding box center [109, 297] width 14 height 4
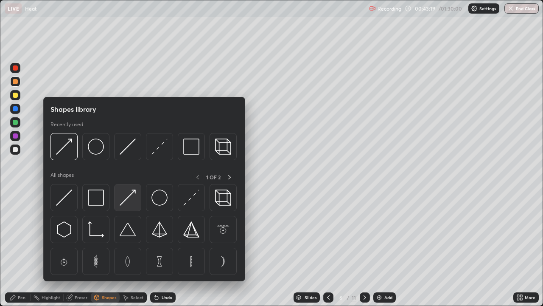
click at [133, 203] on img at bounding box center [128, 197] width 16 height 16
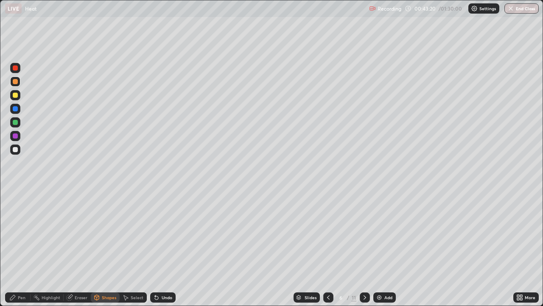
click at [15, 68] on div at bounding box center [15, 67] width 5 height 5
click at [16, 248] on icon at bounding box center [12, 297] width 7 height 7
click at [16, 150] on div at bounding box center [15, 149] width 5 height 5
click at [365, 248] on div at bounding box center [365, 297] width 10 height 10
click at [17, 96] on div at bounding box center [15, 95] width 5 height 5
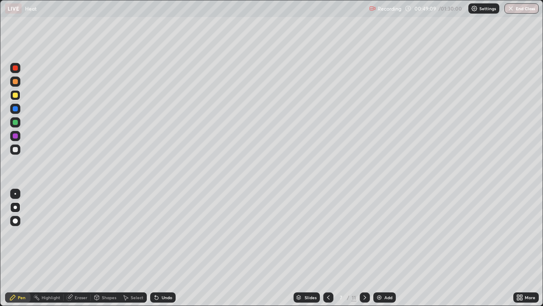
click at [19, 151] on div at bounding box center [15, 149] width 10 height 10
click at [16, 98] on div at bounding box center [15, 95] width 10 height 10
click at [387, 248] on div "Add" at bounding box center [384, 297] width 22 height 10
click at [17, 148] on div at bounding box center [15, 149] width 5 height 5
click at [328, 248] on icon at bounding box center [328, 297] width 7 height 7
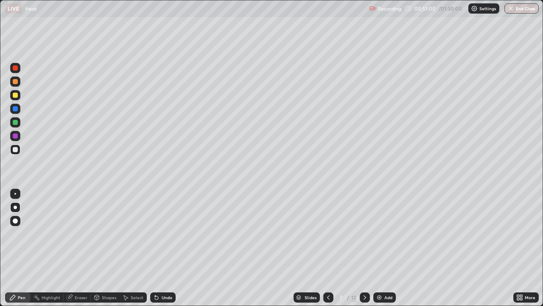
click at [16, 65] on div at bounding box center [15, 67] width 5 height 5
click at [102, 248] on div "Shapes" at bounding box center [109, 297] width 14 height 4
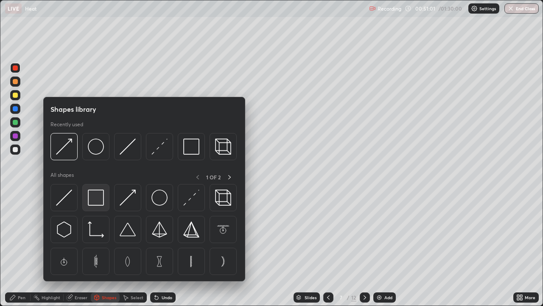
click at [103, 200] on img at bounding box center [96, 197] width 16 height 16
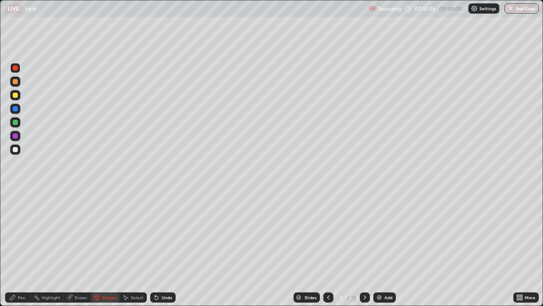
click at [19, 248] on div "Pen" at bounding box center [17, 297] width 25 height 10
click at [16, 151] on div at bounding box center [15, 149] width 5 height 5
click at [364, 248] on icon at bounding box center [365, 297] width 3 height 4
click at [368, 248] on div at bounding box center [365, 297] width 10 height 10
click at [102, 248] on div "Shapes" at bounding box center [109, 297] width 14 height 4
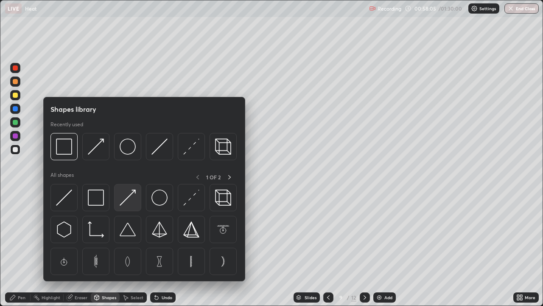
click at [130, 201] on img at bounding box center [128, 197] width 16 height 16
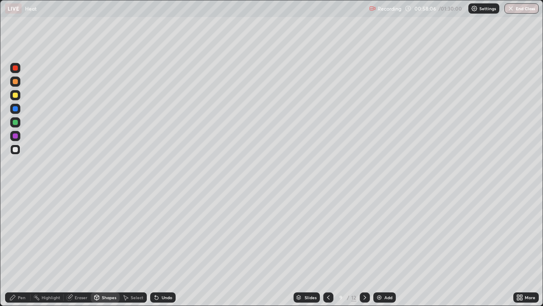
click at [16, 95] on div at bounding box center [15, 95] width 5 height 5
click at [20, 248] on div "Pen" at bounding box center [22, 297] width 8 height 4
click at [162, 248] on div "Undo" at bounding box center [167, 297] width 11 height 4
click at [164, 248] on div "Undo" at bounding box center [167, 297] width 11 height 4
click at [366, 248] on icon at bounding box center [365, 297] width 7 height 7
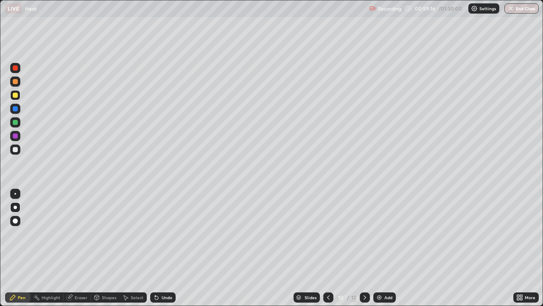
click at [328, 248] on icon at bounding box center [328, 297] width 7 height 7
click at [364, 248] on icon at bounding box center [365, 297] width 7 height 7
click at [327, 248] on div at bounding box center [328, 297] width 10 height 10
click at [382, 248] on div "Add" at bounding box center [384, 297] width 22 height 10
click at [17, 151] on div at bounding box center [15, 149] width 5 height 5
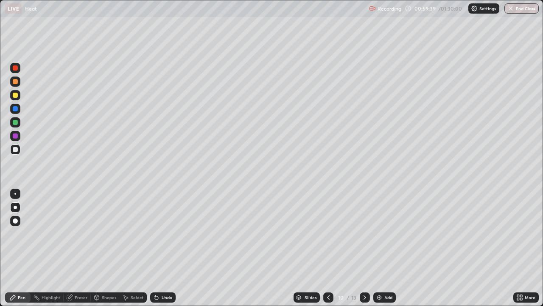
click at [331, 248] on div at bounding box center [328, 297] width 10 height 10
click at [363, 248] on icon at bounding box center [365, 297] width 7 height 7
click at [325, 248] on div at bounding box center [328, 297] width 10 height 17
click at [364, 248] on icon at bounding box center [365, 297] width 7 height 7
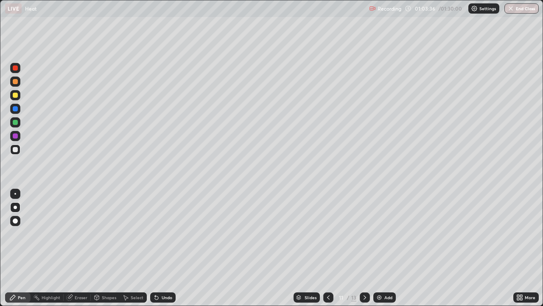
click at [97, 248] on div "Shapes" at bounding box center [105, 297] width 29 height 10
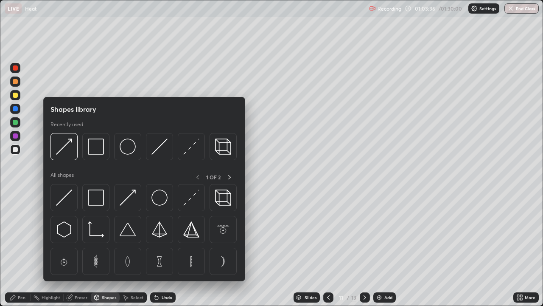
click at [18, 248] on div "Pen" at bounding box center [22, 297] width 8 height 4
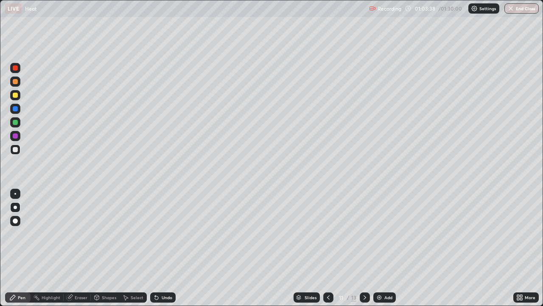
click at [16, 95] on div at bounding box center [15, 95] width 5 height 5
click at [103, 248] on div "Shapes" at bounding box center [109, 297] width 14 height 4
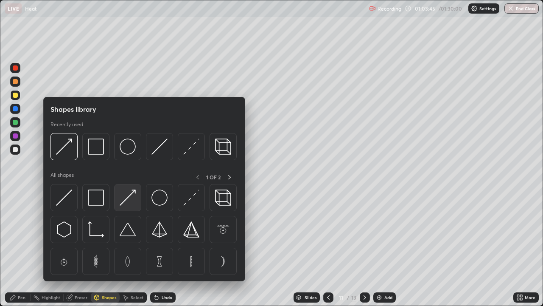
click at [128, 198] on img at bounding box center [128, 197] width 16 height 16
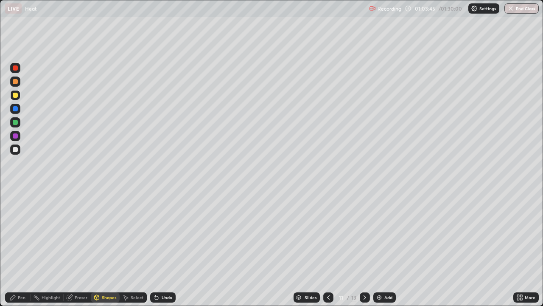
click at [16, 151] on div at bounding box center [15, 149] width 5 height 5
click at [166, 248] on div "Undo" at bounding box center [162, 297] width 25 height 10
click at [17, 149] on div at bounding box center [15, 149] width 5 height 5
click at [162, 248] on div "Undo" at bounding box center [167, 297] width 11 height 4
click at [18, 248] on div "Pen" at bounding box center [22, 297] width 8 height 4
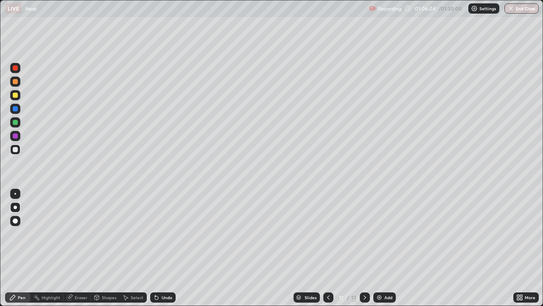
click at [363, 248] on icon at bounding box center [365, 297] width 7 height 7
click at [364, 248] on icon at bounding box center [365, 297] width 7 height 7
click at [331, 248] on div at bounding box center [328, 297] width 10 height 10
click at [365, 248] on icon at bounding box center [365, 297] width 7 height 7
click at [369, 248] on div at bounding box center [365, 297] width 10 height 17
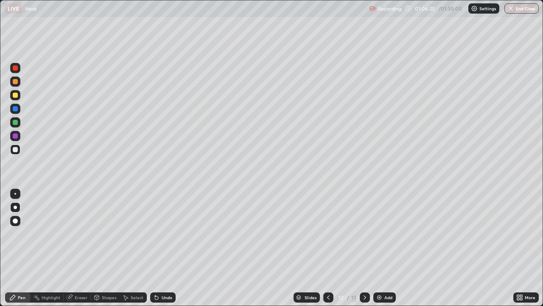
click at [384, 248] on div "Add" at bounding box center [388, 297] width 8 height 4
click at [14, 96] on div at bounding box center [15, 95] width 5 height 5
click at [108, 248] on div "Shapes" at bounding box center [109, 297] width 14 height 4
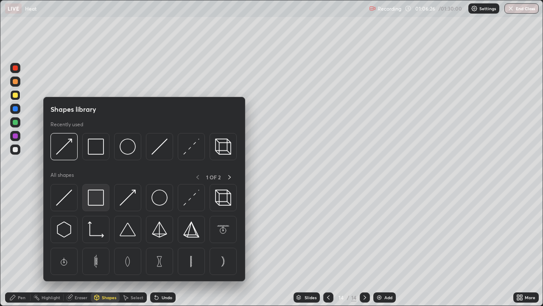
click at [99, 199] on img at bounding box center [96, 197] width 16 height 16
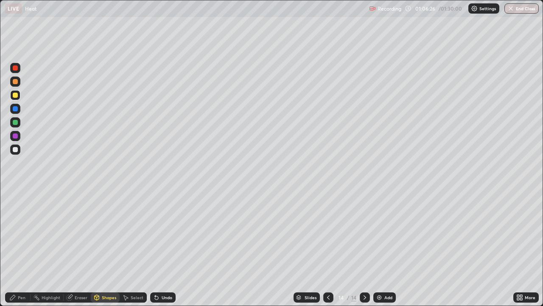
click at [16, 151] on div at bounding box center [15, 149] width 5 height 5
click at [103, 248] on div "Shapes" at bounding box center [109, 297] width 14 height 4
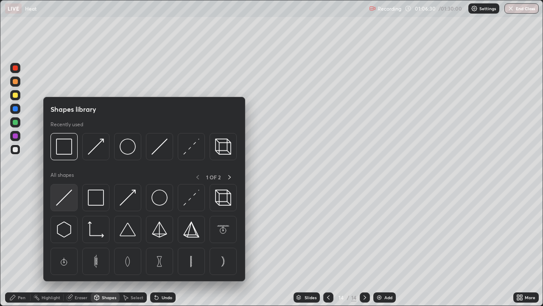
click at [67, 195] on img at bounding box center [64, 197] width 16 height 16
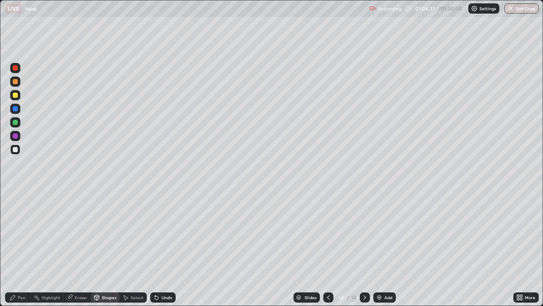
click at [17, 71] on div at bounding box center [15, 68] width 10 height 10
click at [103, 248] on div "Shapes" at bounding box center [109, 297] width 14 height 4
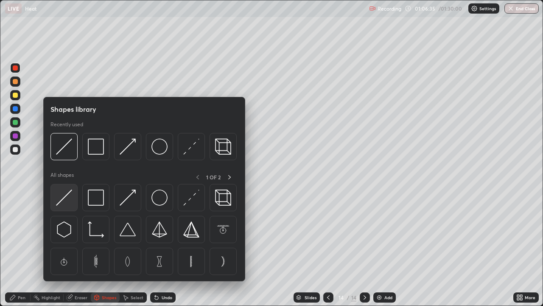
click at [70, 197] on img at bounding box center [64, 197] width 16 height 16
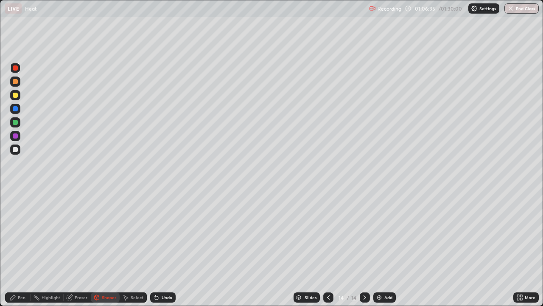
click at [22, 248] on div "Pen" at bounding box center [22, 297] width 8 height 4
click at [19, 109] on div at bounding box center [15, 109] width 10 height 10
click at [15, 194] on div at bounding box center [15, 194] width 2 height 2
click at [165, 248] on div "Undo" at bounding box center [162, 297] width 25 height 10
click at [111, 248] on div "Shapes" at bounding box center [109, 297] width 14 height 4
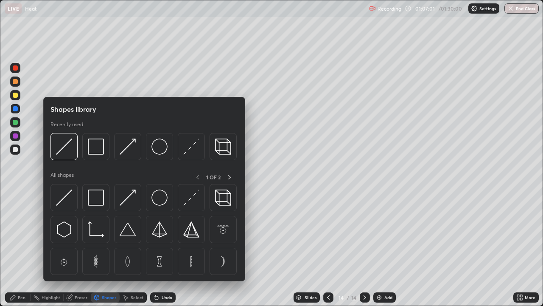
click at [18, 248] on div "Pen" at bounding box center [22, 297] width 8 height 4
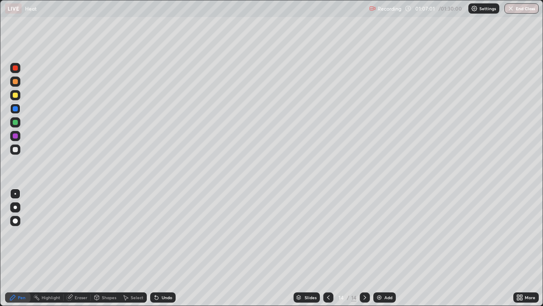
click at [16, 221] on div at bounding box center [15, 220] width 5 height 5
click at [104, 248] on div "Shapes" at bounding box center [105, 297] width 29 height 10
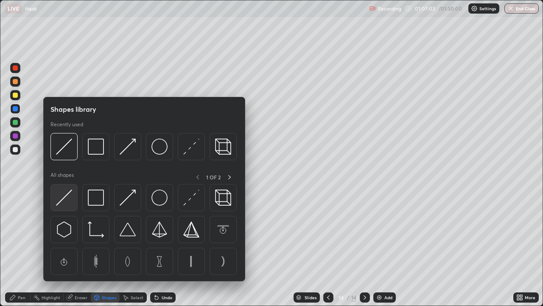
click at [67, 196] on img at bounding box center [64, 197] width 16 height 16
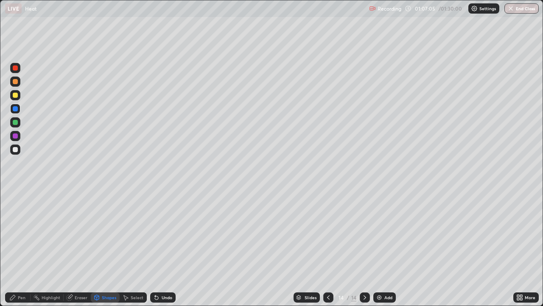
click at [107, 248] on div "Shapes" at bounding box center [109, 297] width 14 height 4
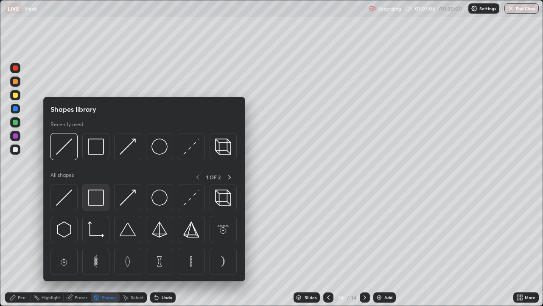
click at [99, 202] on img at bounding box center [96, 197] width 16 height 16
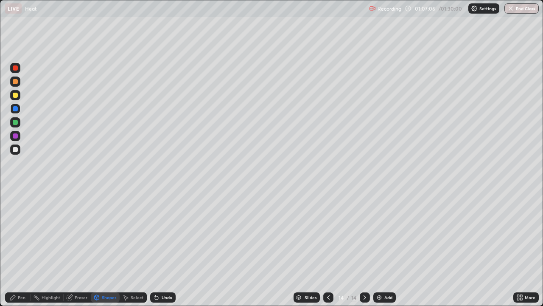
click at [16, 149] on div at bounding box center [15, 149] width 5 height 5
click at [16, 95] on div at bounding box center [15, 95] width 5 height 5
click at [104, 248] on div "Shapes" at bounding box center [109, 297] width 14 height 4
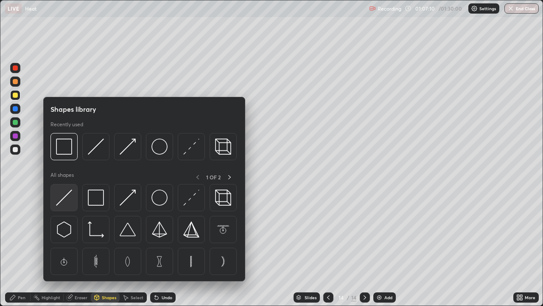
click at [69, 200] on img at bounding box center [64, 197] width 16 height 16
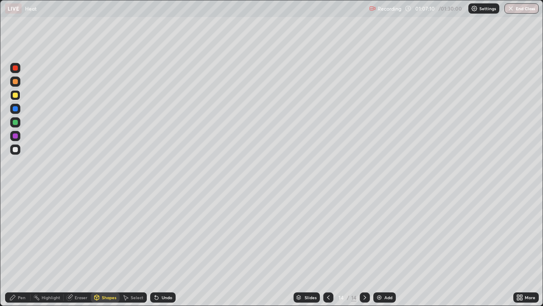
click at [15, 150] on div at bounding box center [15, 149] width 5 height 5
click at [18, 248] on div "Pen" at bounding box center [17, 297] width 25 height 10
click at [15, 194] on div at bounding box center [15, 194] width 2 height 2
click at [165, 248] on div "Undo" at bounding box center [162, 297] width 25 height 10
click at [106, 248] on div "Shapes" at bounding box center [109, 297] width 14 height 4
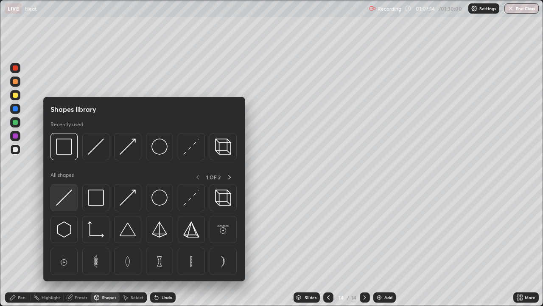
click at [67, 194] on img at bounding box center [64, 197] width 16 height 16
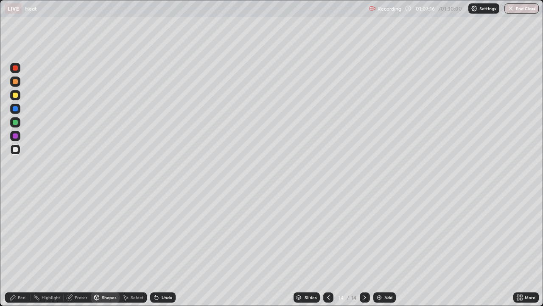
click at [108, 248] on div "Shapes" at bounding box center [109, 297] width 14 height 4
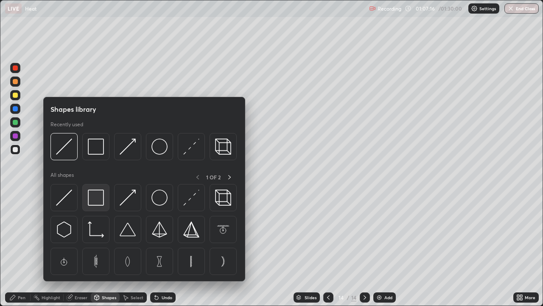
click at [96, 199] on img at bounding box center [96, 197] width 16 height 16
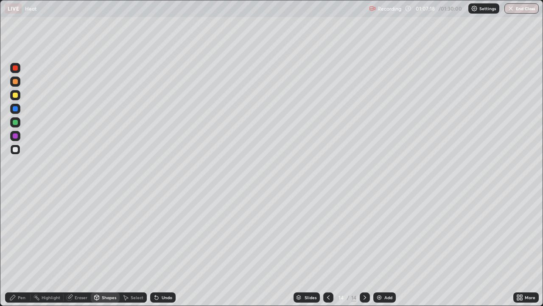
click at [12, 248] on icon at bounding box center [12, 297] width 5 height 5
click at [17, 79] on div at bounding box center [15, 81] width 5 height 5
click at [18, 123] on div at bounding box center [15, 122] width 10 height 10
click at [16, 109] on div at bounding box center [15, 108] width 5 height 5
click at [17, 66] on div at bounding box center [15, 67] width 5 height 5
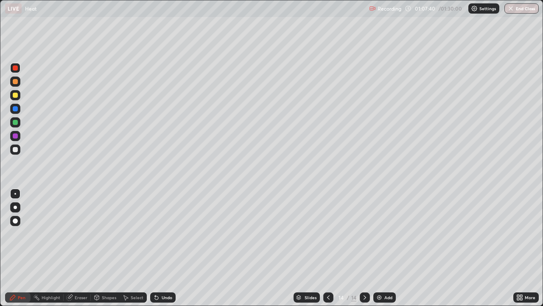
click at [164, 248] on div "Undo" at bounding box center [167, 297] width 11 height 4
click at [102, 248] on div "Shapes" at bounding box center [109, 297] width 14 height 4
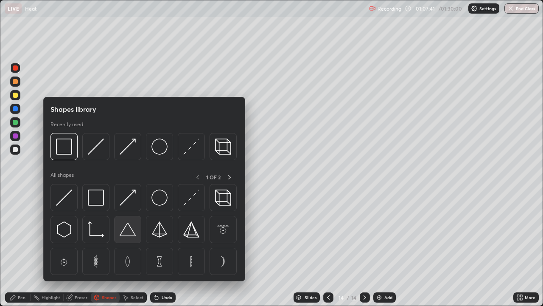
click at [132, 230] on img at bounding box center [128, 229] width 16 height 16
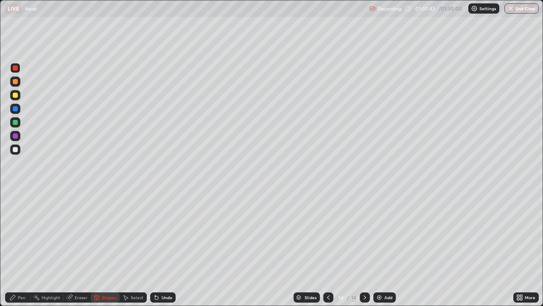
click at [165, 248] on div "Undo" at bounding box center [167, 297] width 11 height 4
click at [166, 248] on div "Undo" at bounding box center [167, 297] width 11 height 4
click at [165, 248] on div "Undo" at bounding box center [167, 297] width 11 height 4
click at [19, 248] on div "Pen" at bounding box center [22, 297] width 8 height 4
click at [15, 207] on div at bounding box center [15, 206] width 3 height 3
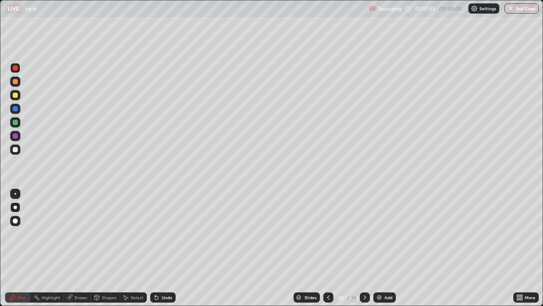
click at [16, 150] on div at bounding box center [15, 149] width 5 height 5
click at [16, 107] on div at bounding box center [15, 108] width 5 height 5
click at [15, 194] on div at bounding box center [15, 194] width 2 height 2
click at [20, 210] on div at bounding box center [15, 207] width 10 height 10
click at [17, 95] on div at bounding box center [15, 95] width 5 height 5
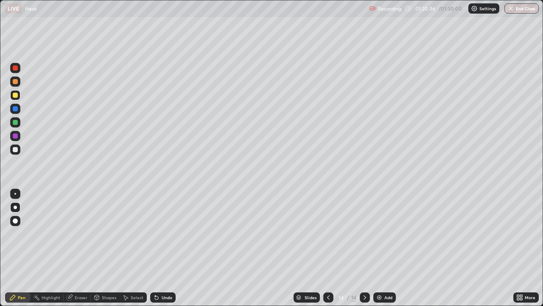
click at [525, 9] on button "End Class" at bounding box center [522, 8] width 34 height 10
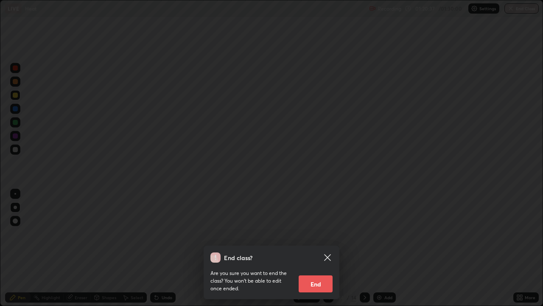
click at [317, 248] on button "End" at bounding box center [316, 283] width 34 height 17
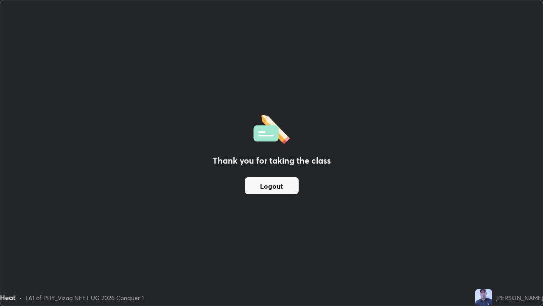
click at [272, 182] on button "Logout" at bounding box center [272, 185] width 54 height 17
